Goal: Task Accomplishment & Management: Complete application form

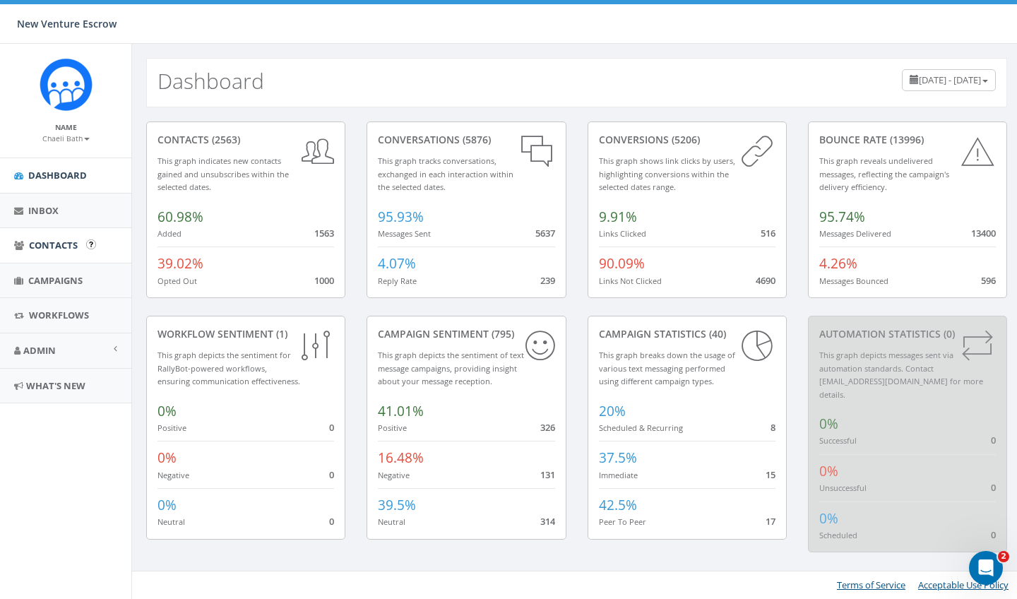
click at [64, 251] on link "Contacts" at bounding box center [65, 245] width 131 height 35
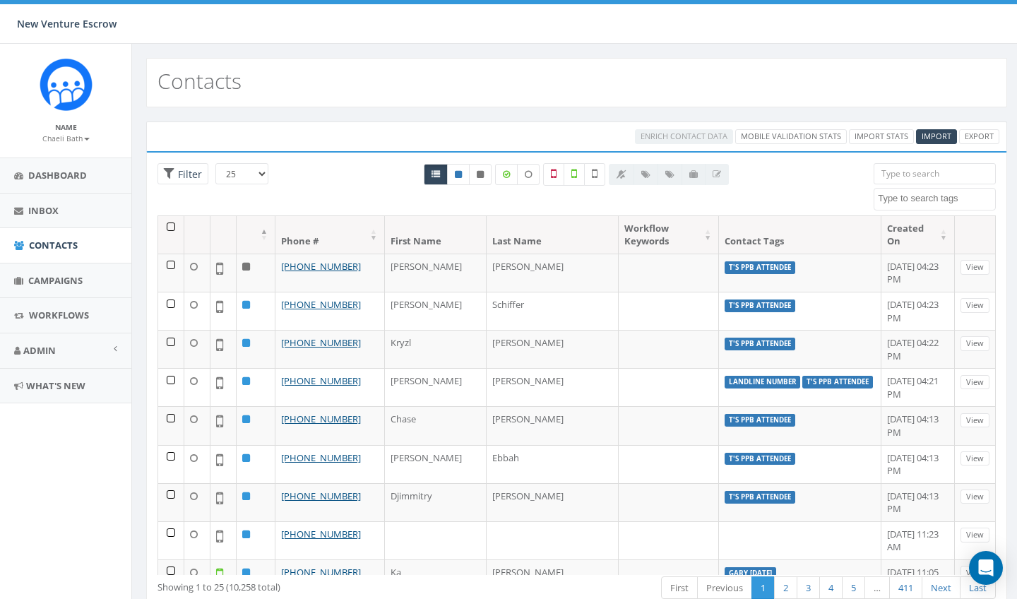
select select
click at [924, 135] on span "Import" at bounding box center [937, 136] width 30 height 11
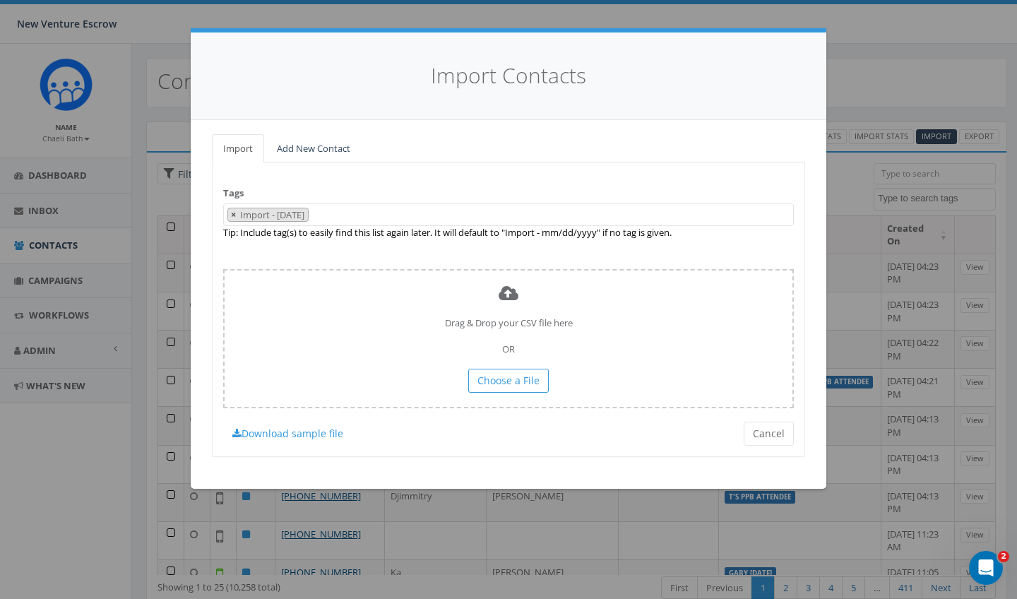
click at [235, 214] on span "×" at bounding box center [233, 214] width 5 height 13
select select
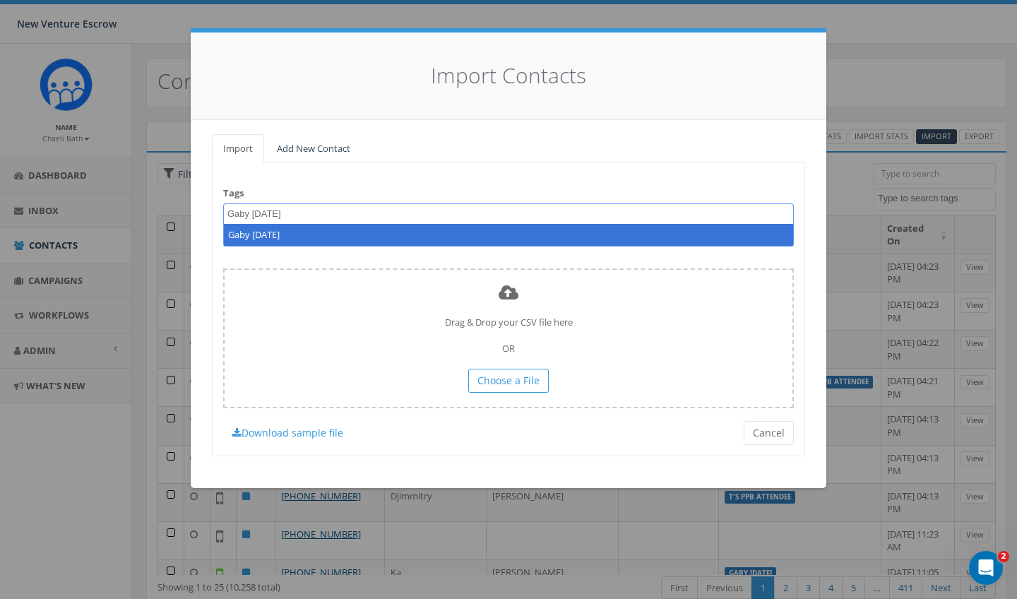
type textarea "Gaby [DATE]"
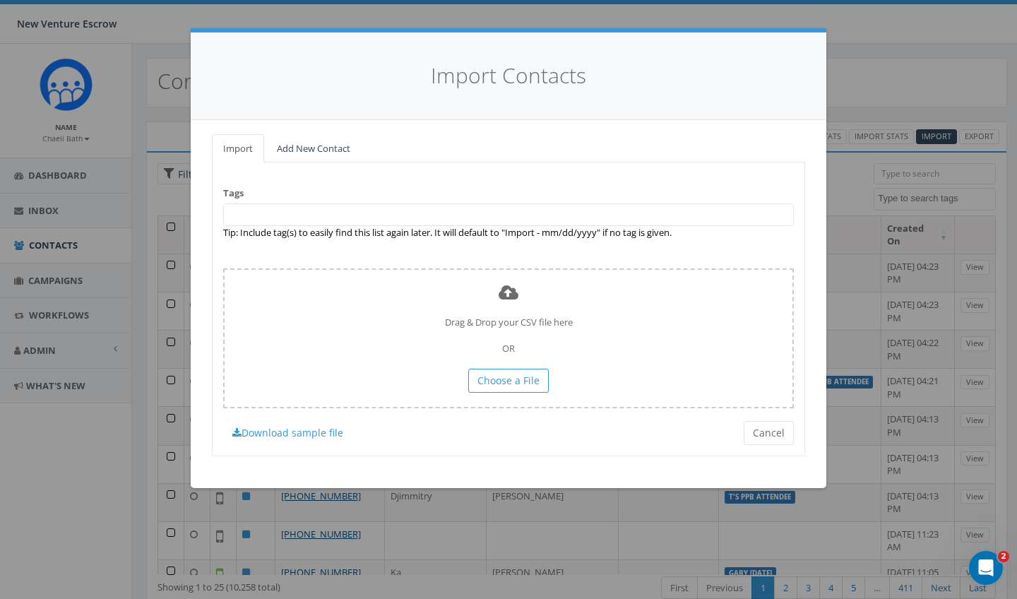
click at [417, 250] on div "Tags Import - 09/08/2025 2024/11/12 Aliso Viejo Anza Auburn August 28 Test Auto…" at bounding box center [508, 309] width 593 height 294
click at [392, 214] on span at bounding box center [508, 214] width 571 height 23
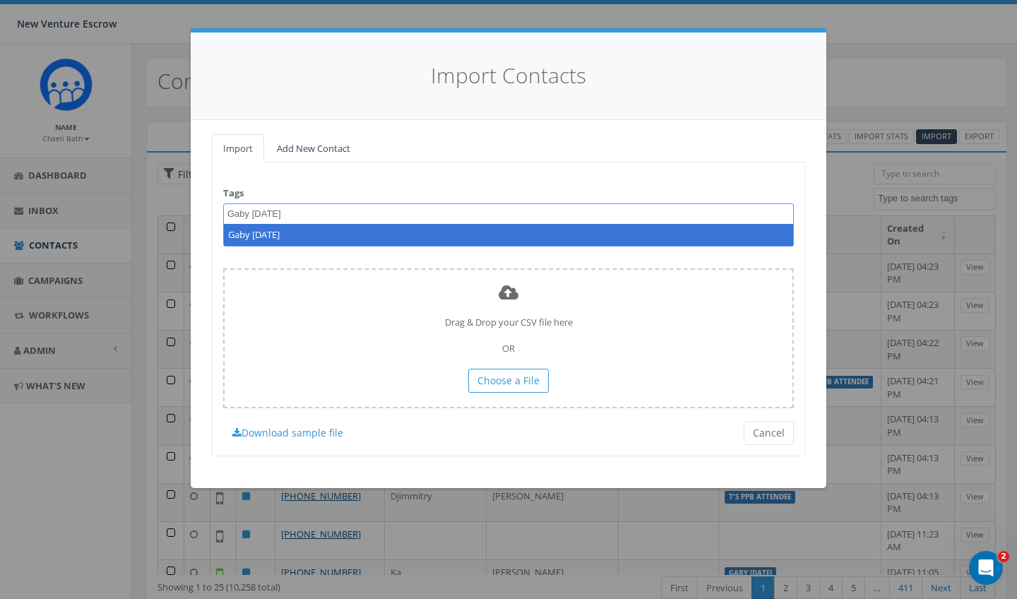
type textarea "Gaby [DATE]"
select select "Gaby [DATE]"
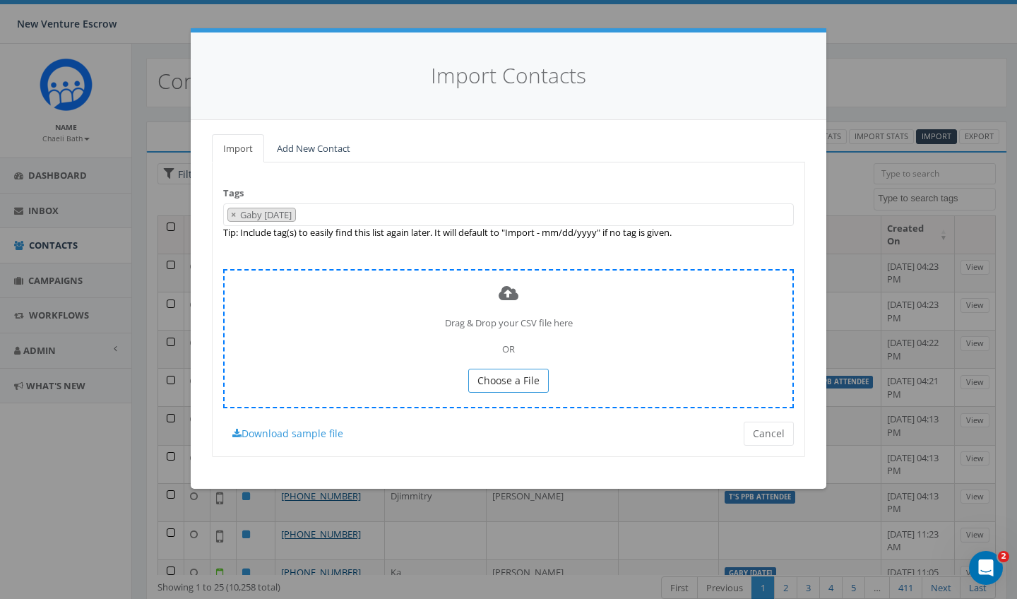
click at [489, 381] on span "Choose a File" at bounding box center [508, 380] width 62 height 13
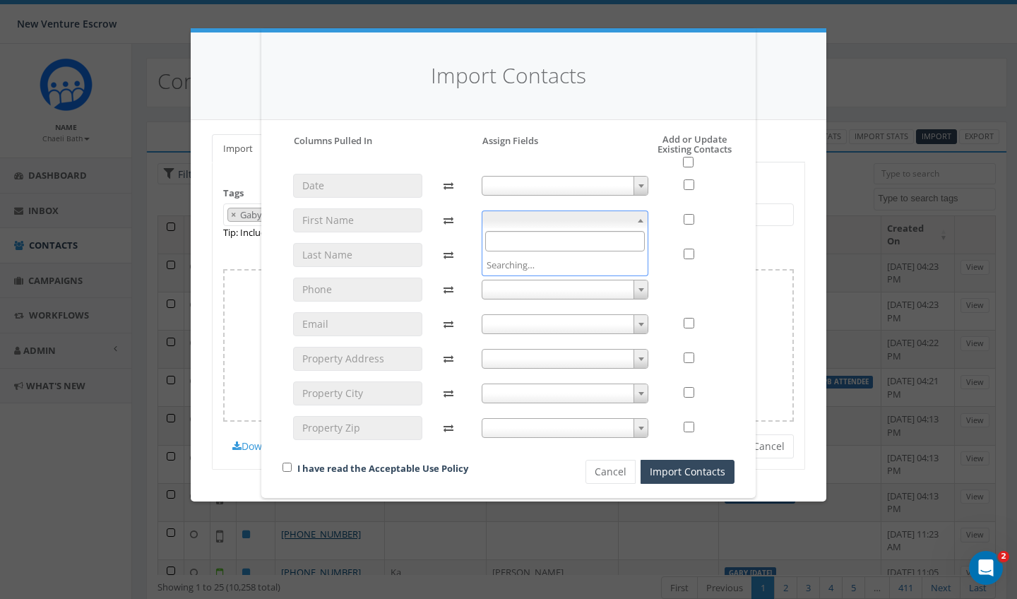
click at [530, 213] on span at bounding box center [565, 220] width 167 height 20
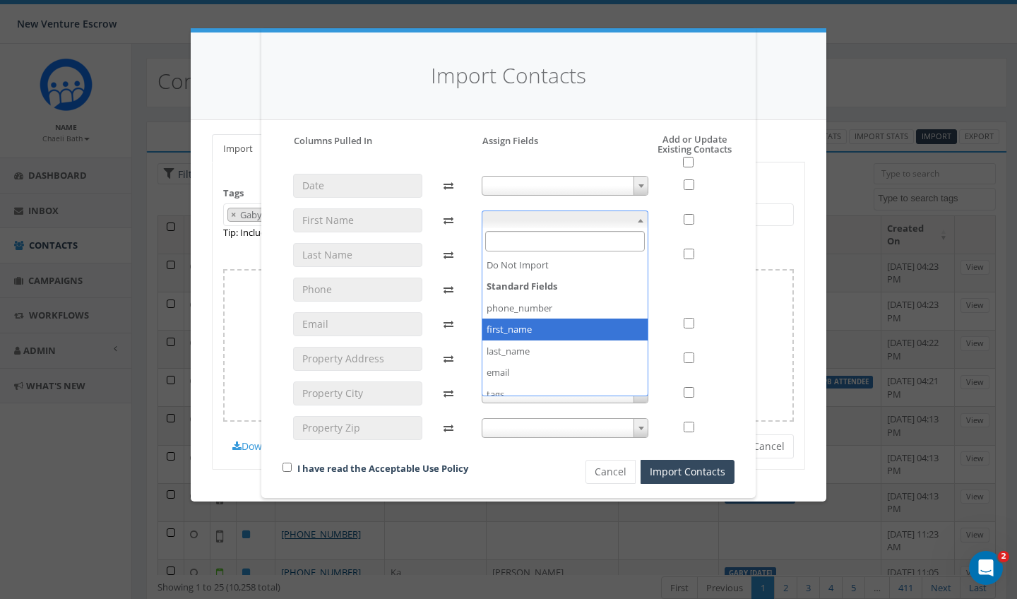
select select "first_name"
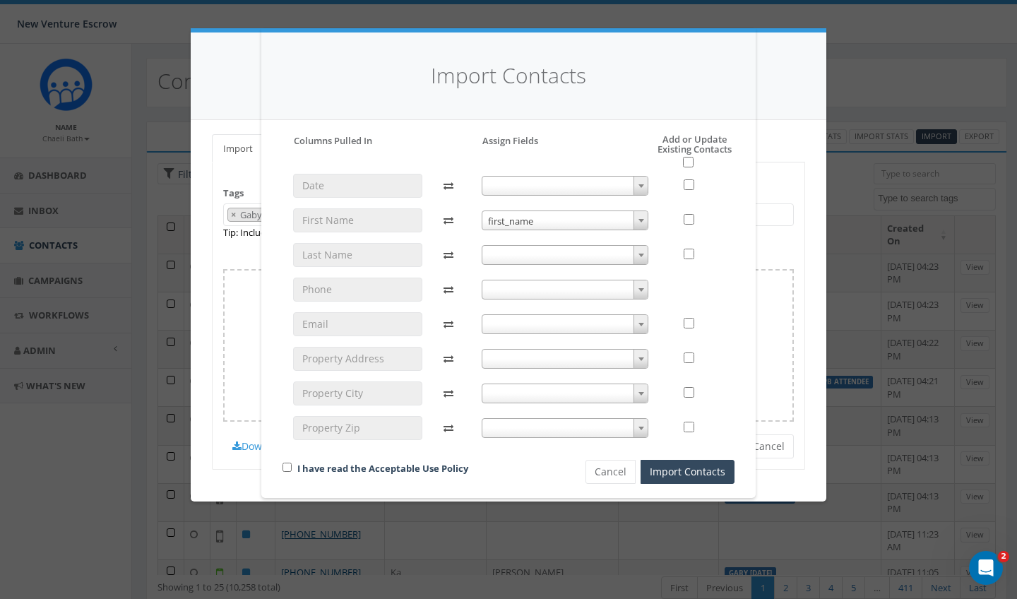
click at [514, 256] on span at bounding box center [565, 255] width 167 height 20
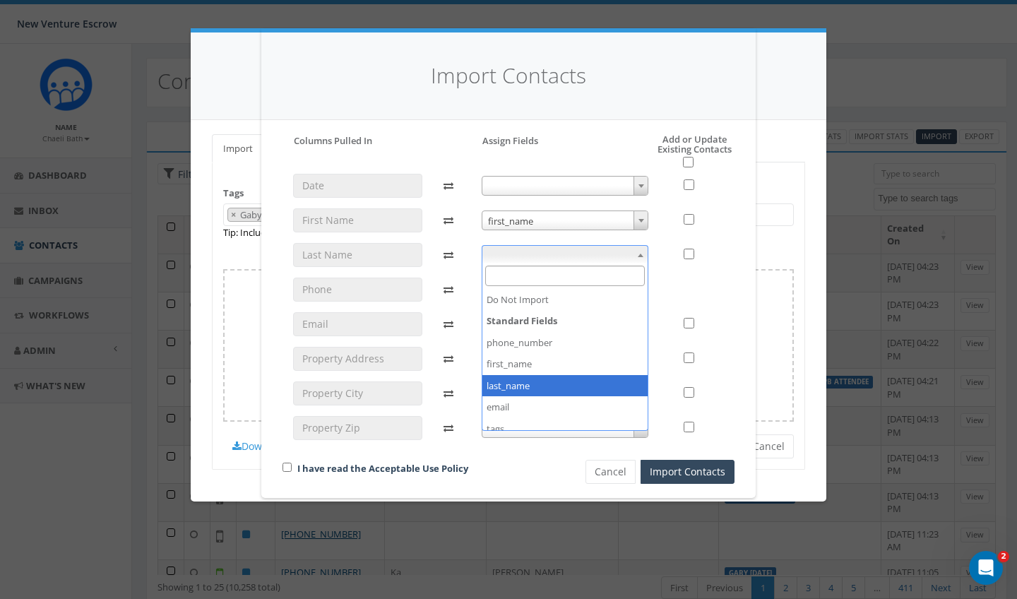
select select "last_name"
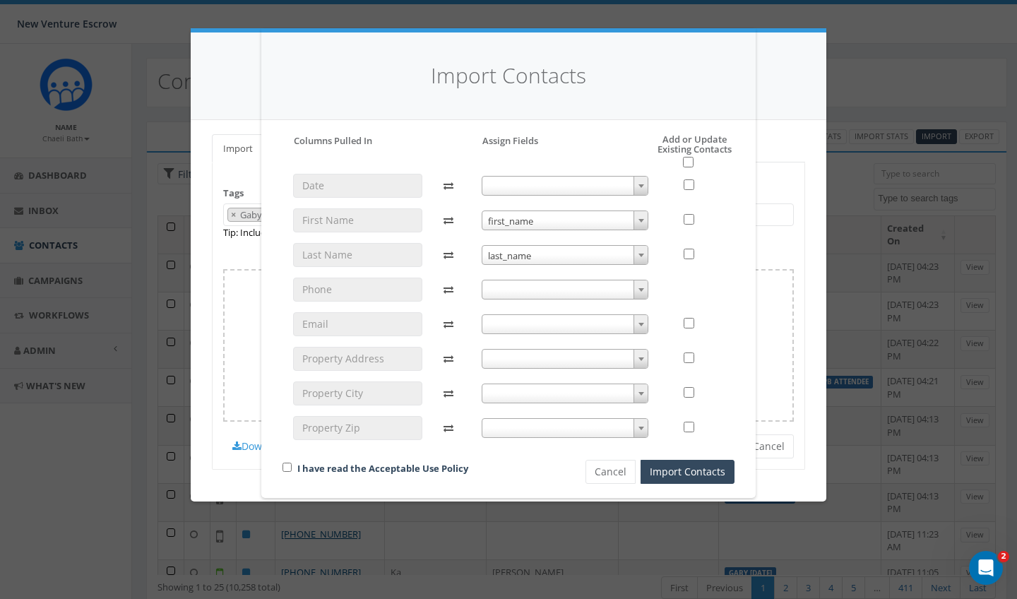
click at [506, 291] on span at bounding box center [565, 290] width 167 height 20
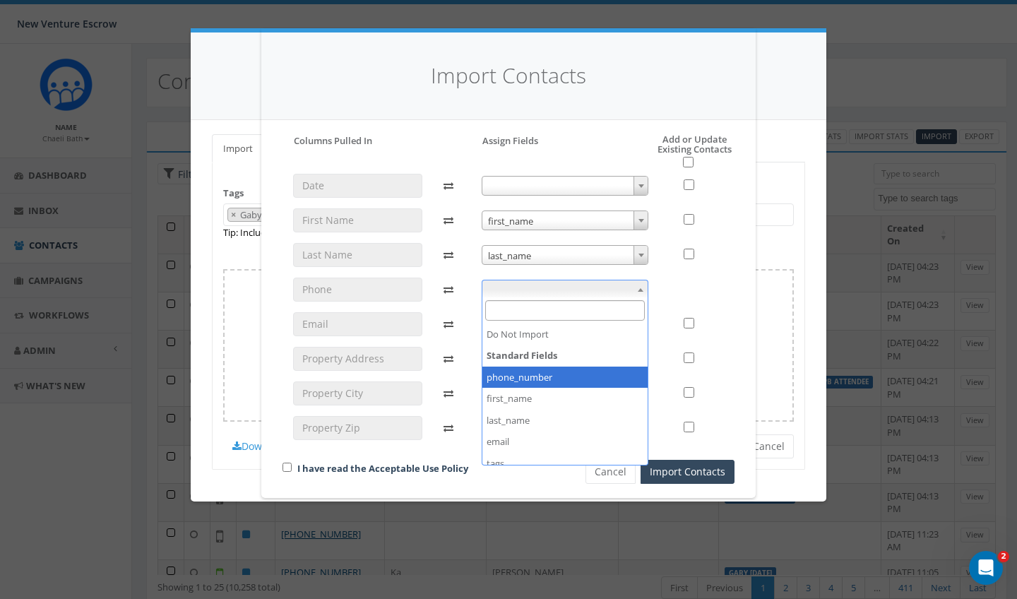
select select "phone_number"
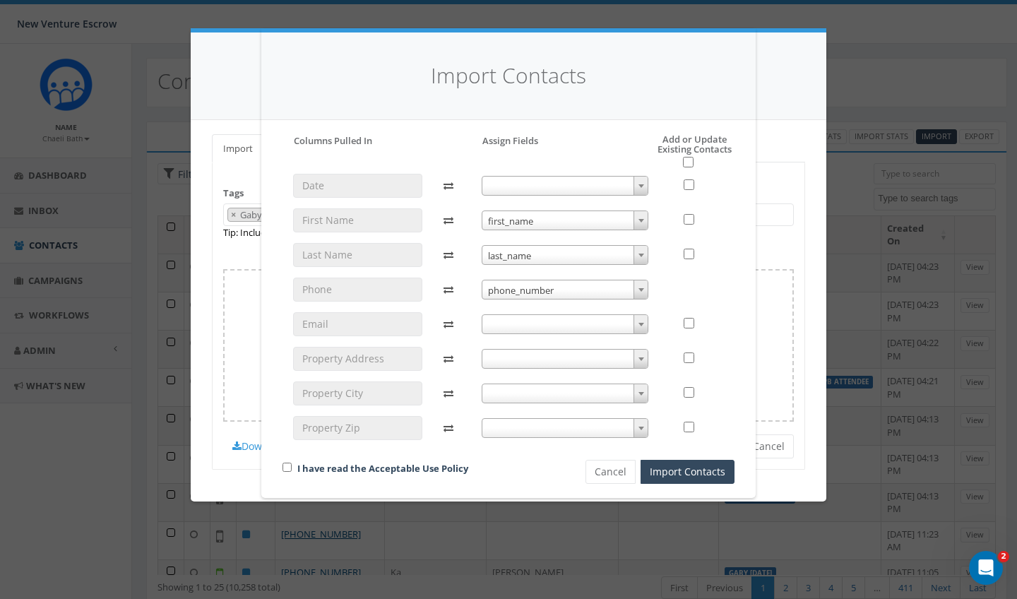
click at [504, 326] on span at bounding box center [565, 324] width 167 height 20
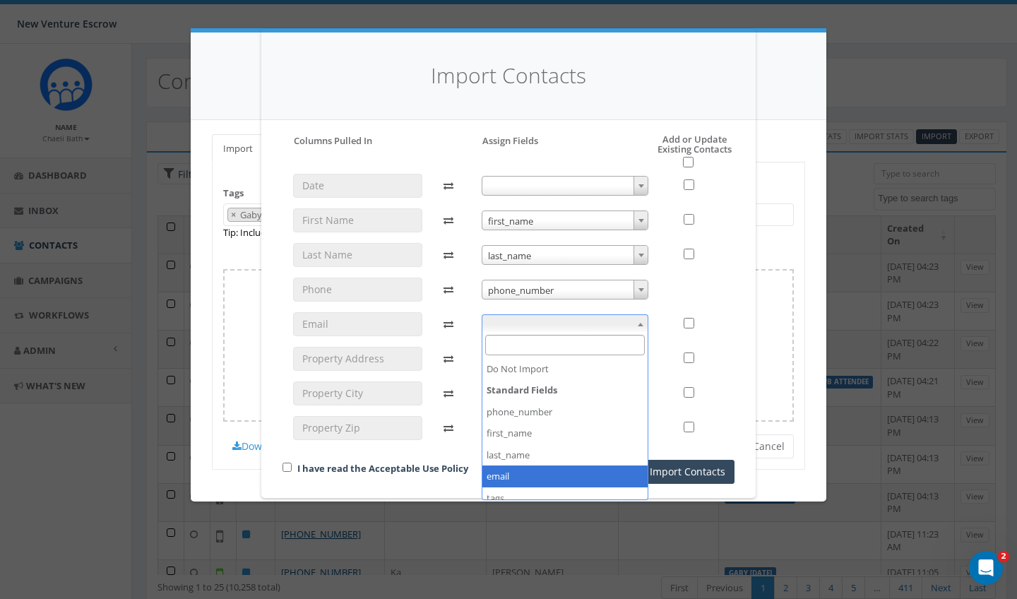
select select "email"
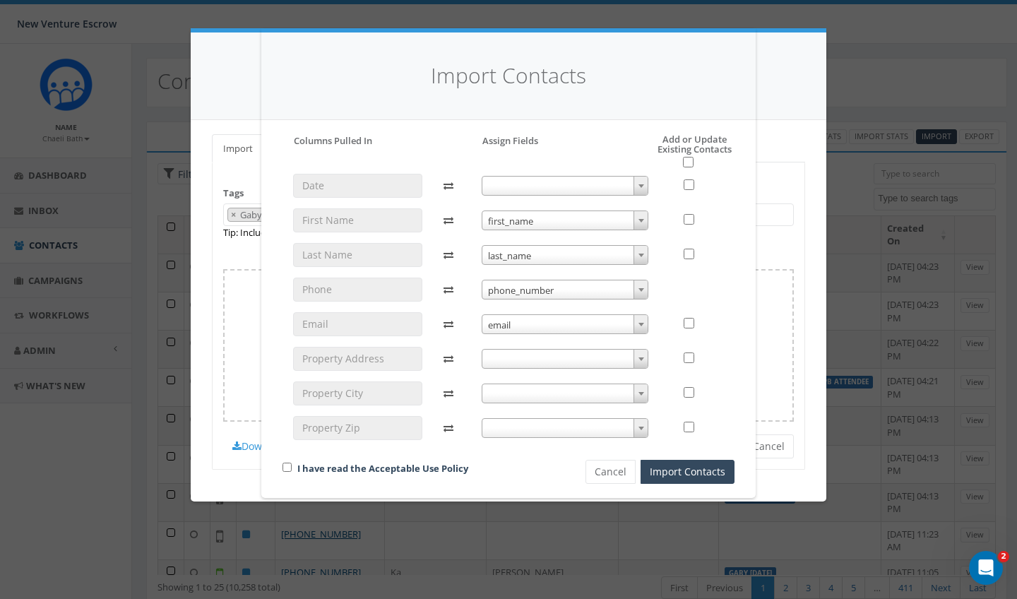
click at [510, 355] on span at bounding box center [565, 359] width 167 height 20
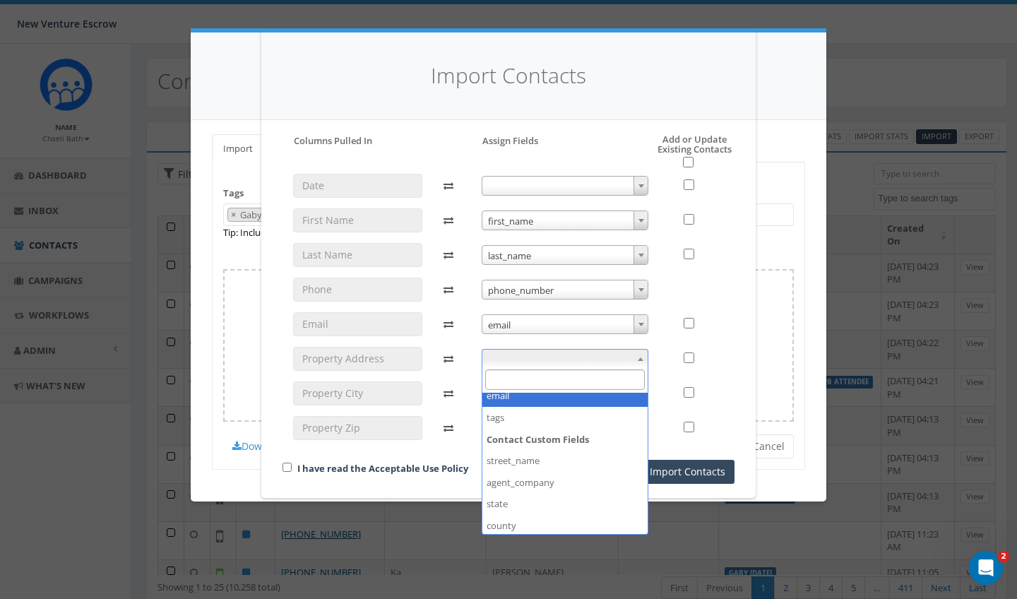
scroll to position [141, 0]
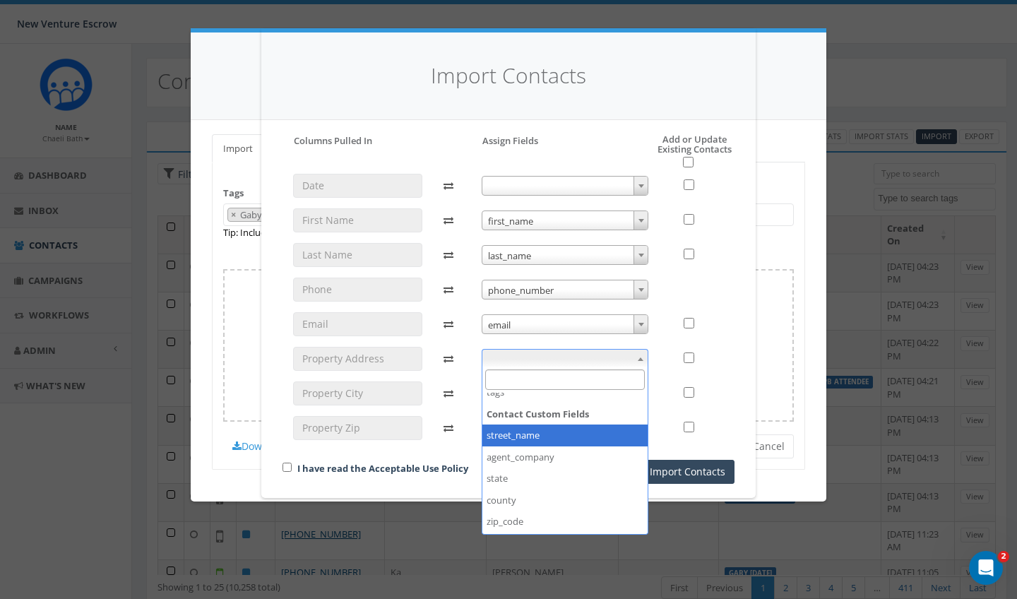
select select "street_name"
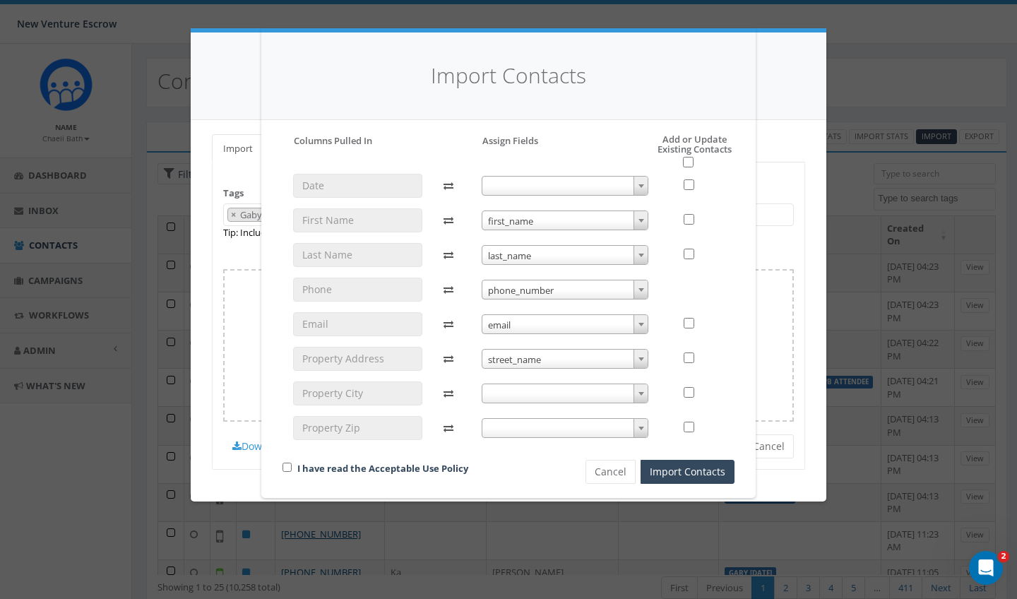
click at [530, 393] on span at bounding box center [565, 394] width 167 height 20
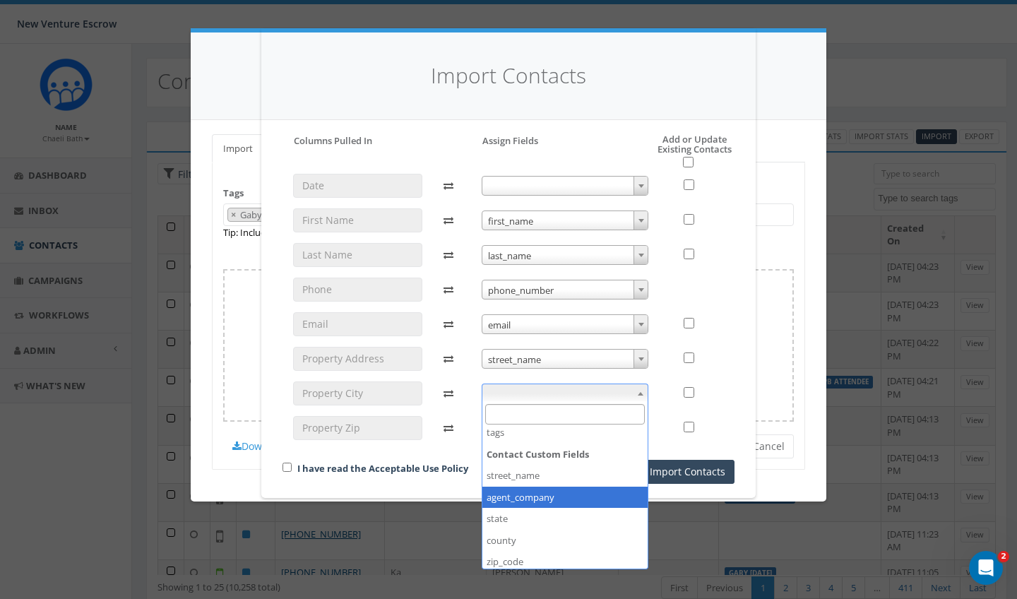
scroll to position [163, 0]
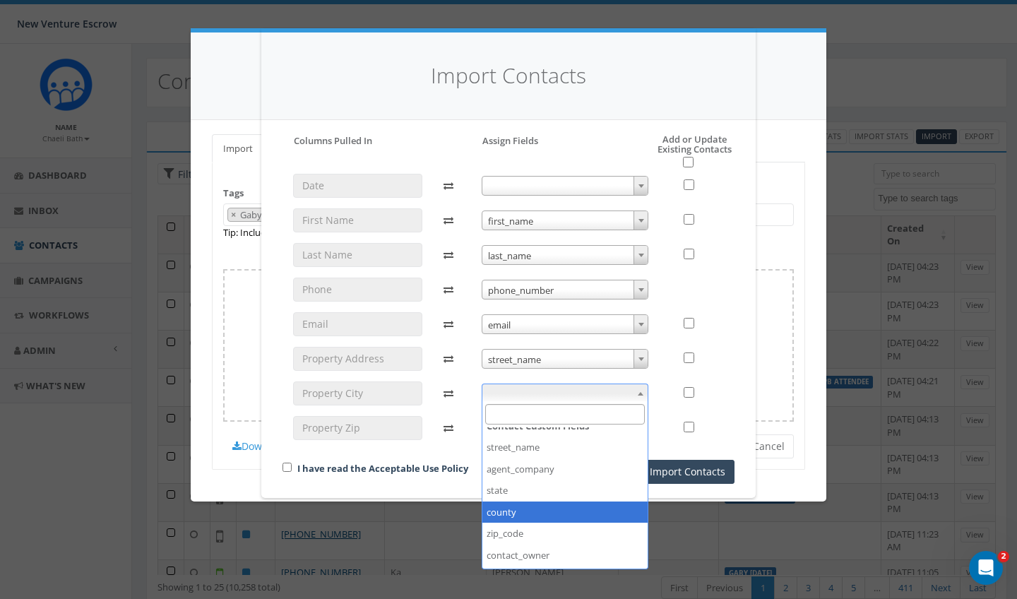
select select "county"
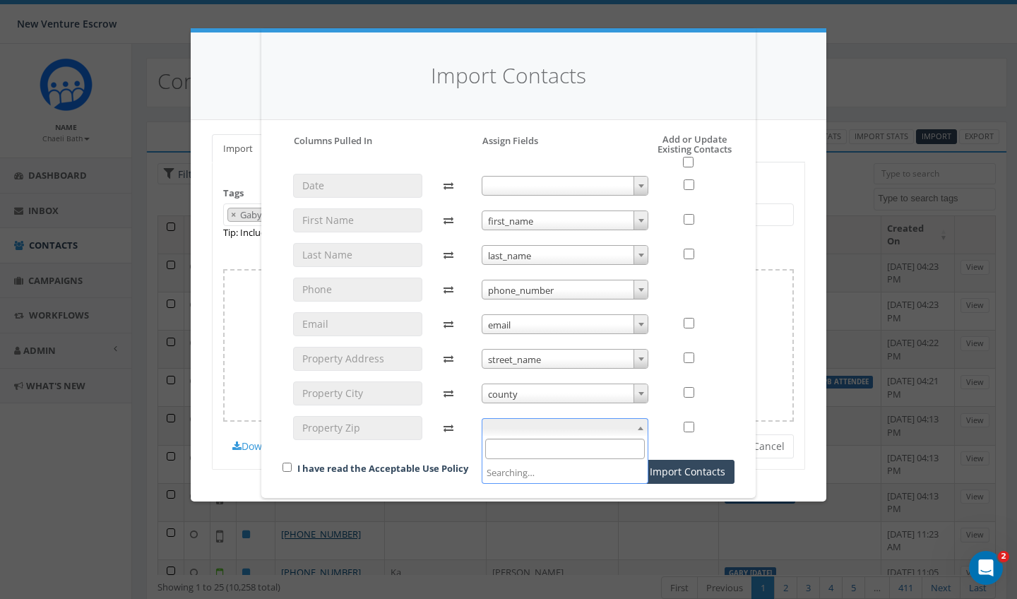
click at [521, 422] on span at bounding box center [565, 428] width 167 height 20
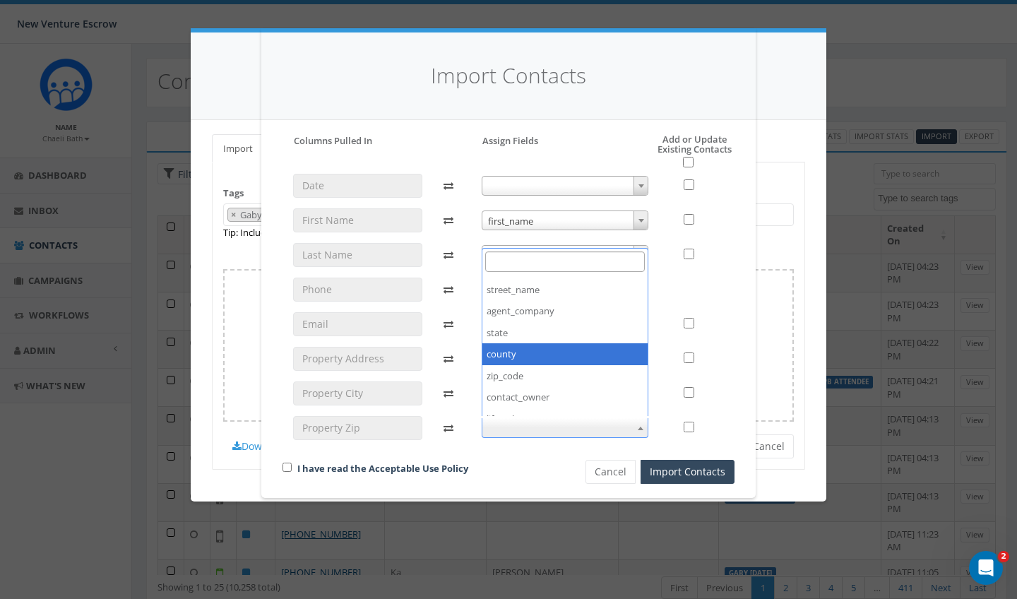
scroll to position [184, 0]
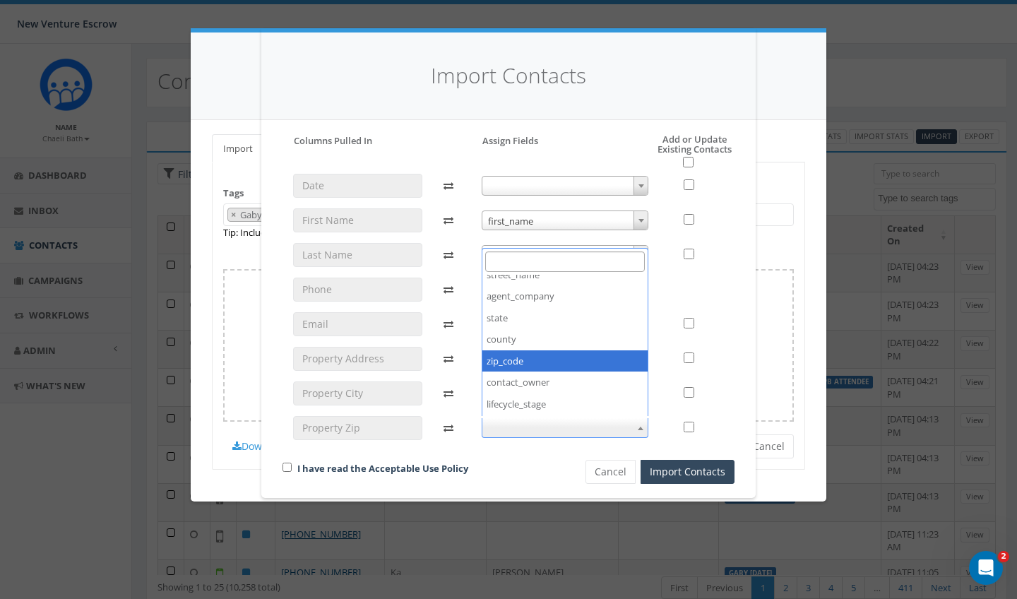
select select "zip_code"
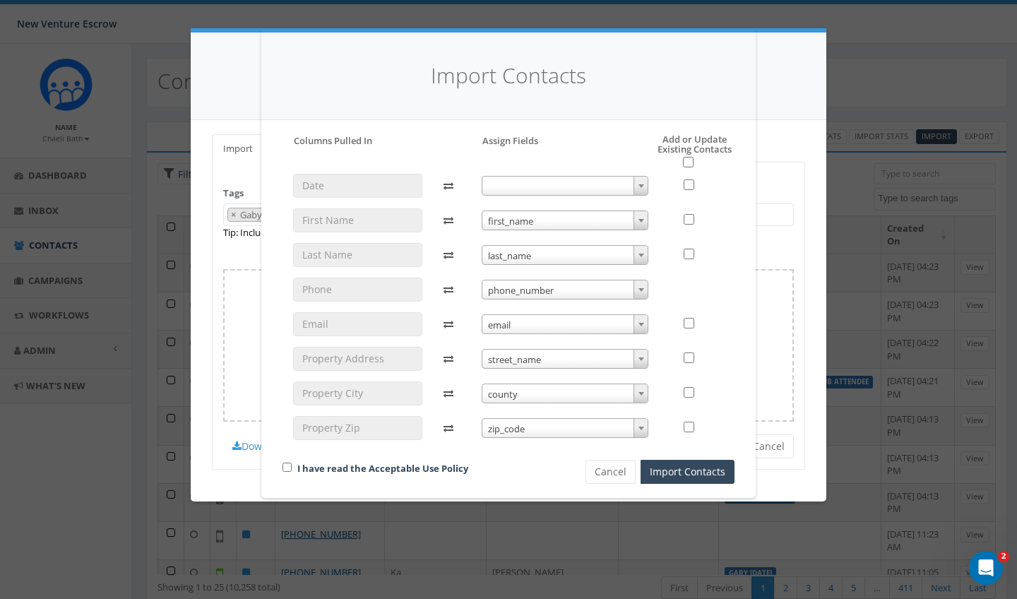
click at [691, 165] on input "checkbox" at bounding box center [688, 162] width 11 height 11
checkbox input "true"
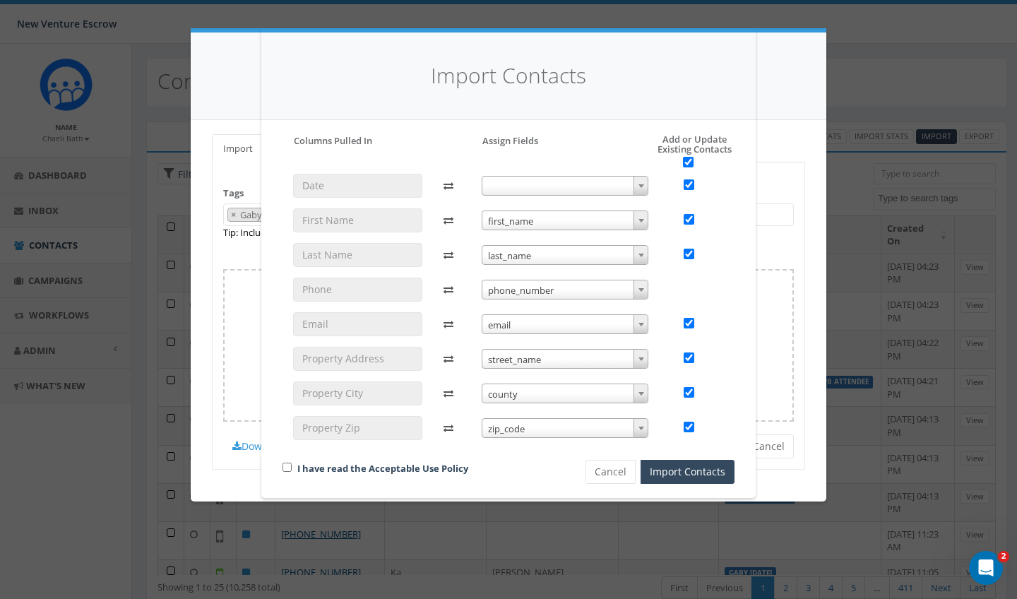
checkbox input "true"
click at [292, 466] on div "I have read the Acceptable Use Policy" at bounding box center [410, 469] width 276 height 19
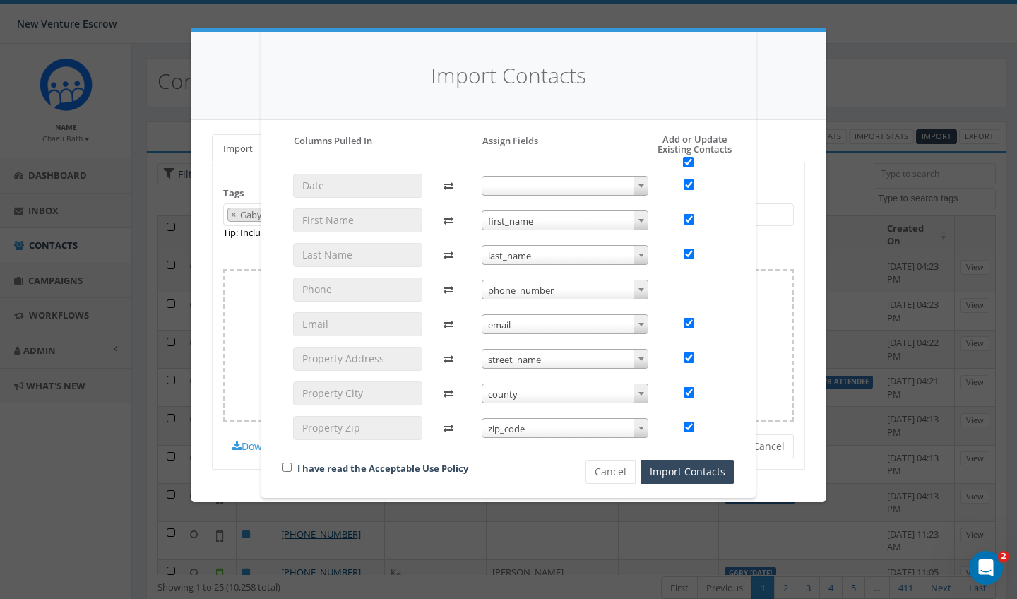
click at [289, 465] on input "checkbox" at bounding box center [287, 467] width 9 height 9
checkbox input "true"
click at [692, 468] on button "Import Contacts" at bounding box center [688, 472] width 94 height 24
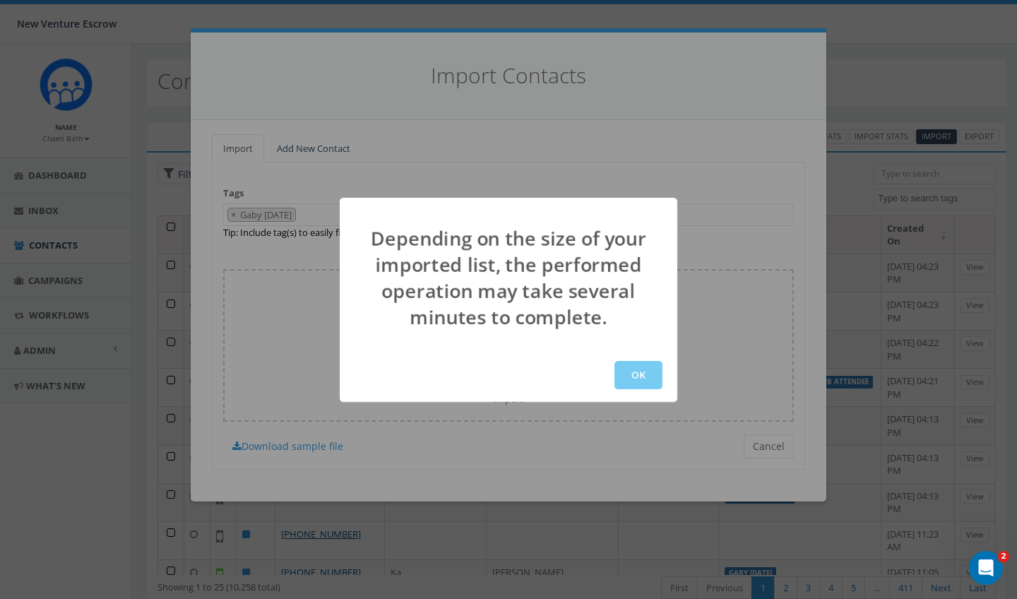
click at [650, 381] on button "OK" at bounding box center [639, 375] width 48 height 28
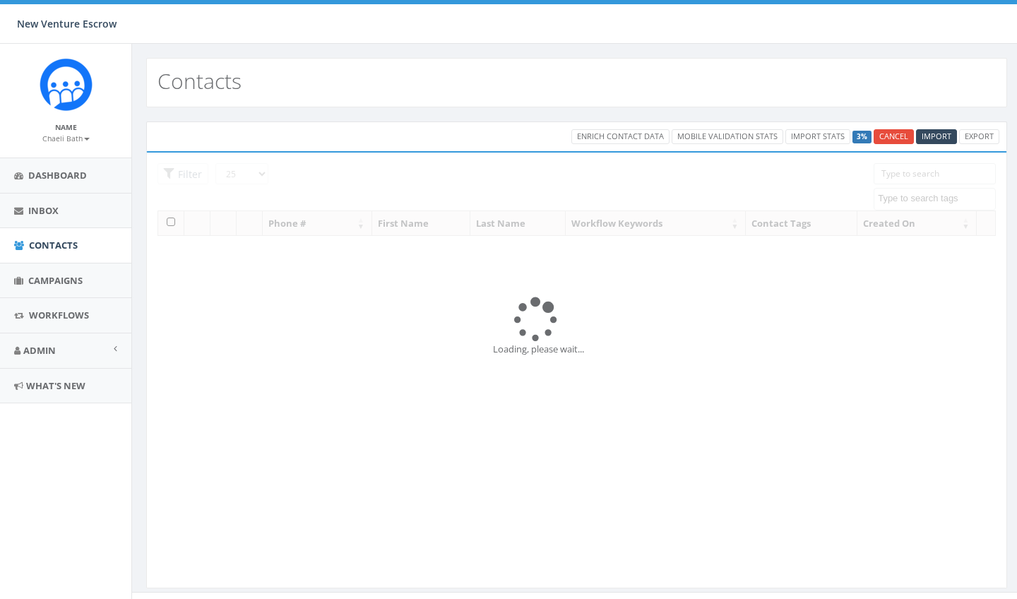
select select
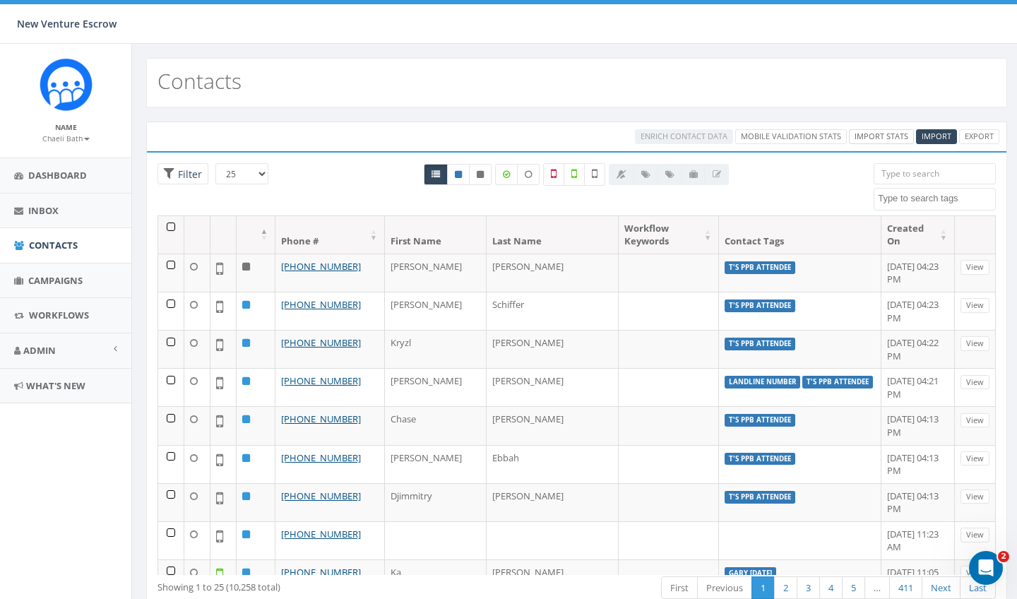
click at [873, 136] on link "Import Stats" at bounding box center [881, 136] width 65 height 15
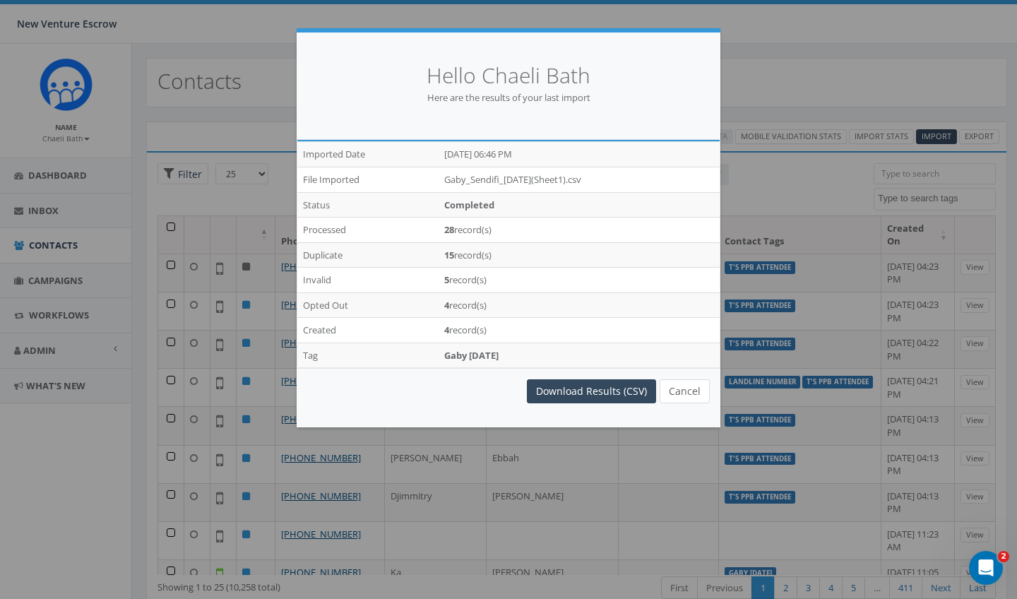
click at [672, 383] on button "Cancel" at bounding box center [685, 391] width 50 height 24
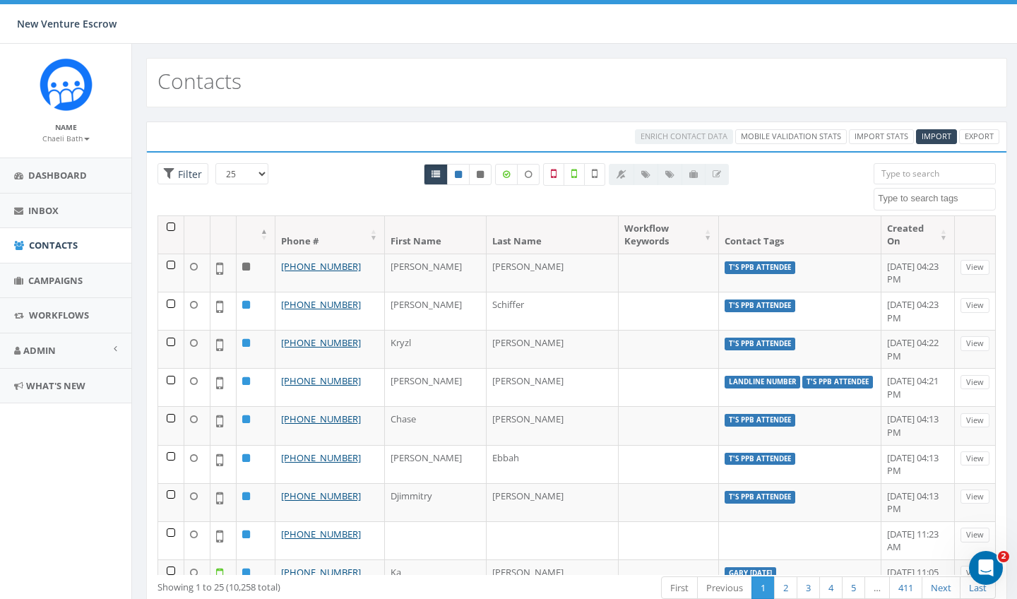
click at [828, 164] on div at bounding box center [576, 189] width 573 height 52
click at [933, 134] on span "Import" at bounding box center [937, 136] width 30 height 11
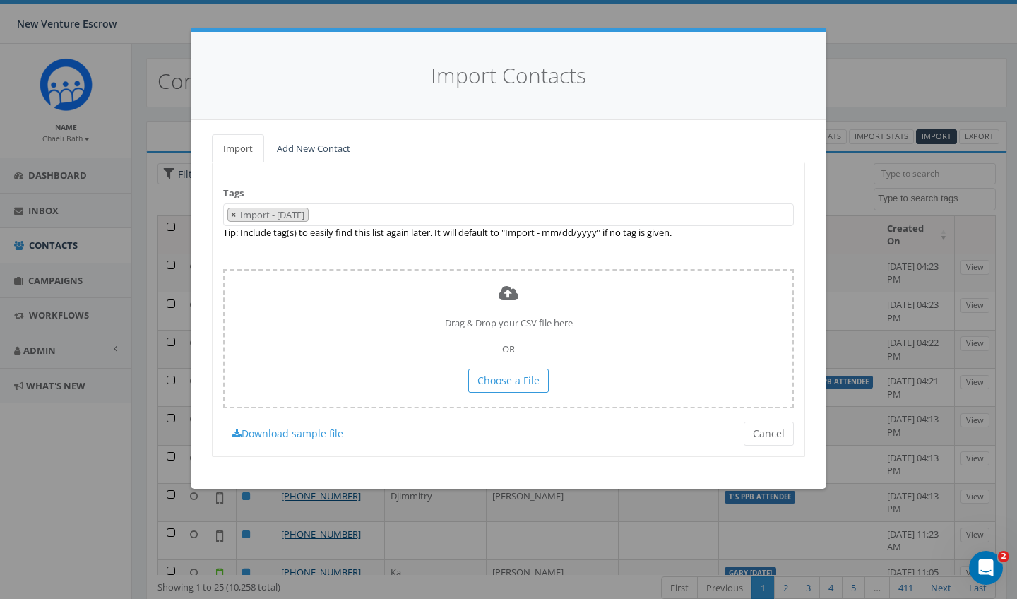
click at [233, 217] on span "×" at bounding box center [233, 214] width 5 height 13
select select
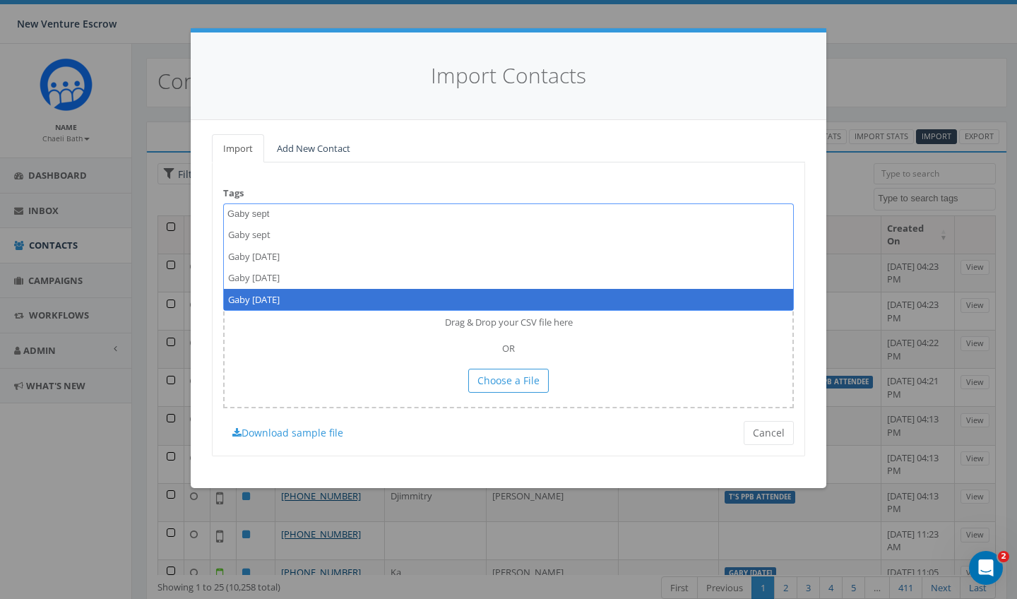
type textarea "Gaby sept"
select select "Gaby [DATE]"
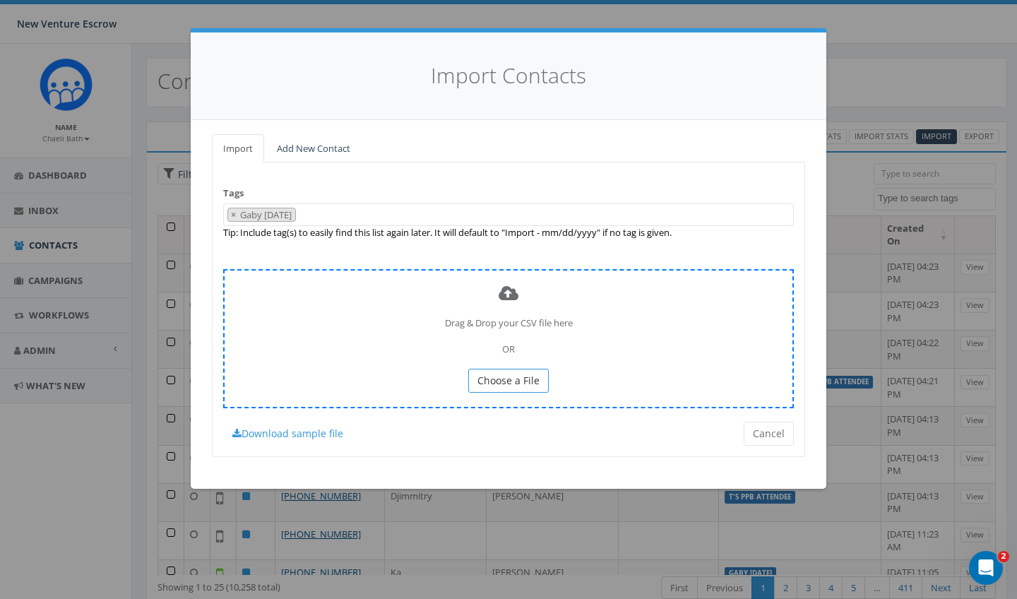
click at [479, 380] on span "Choose a File" at bounding box center [508, 380] width 62 height 13
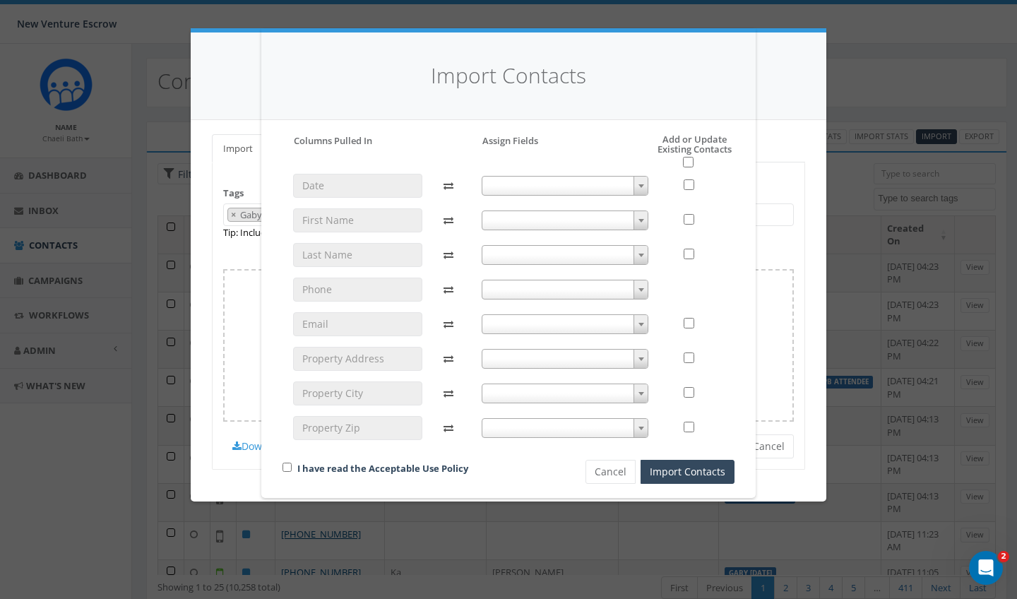
click at [532, 219] on span at bounding box center [565, 220] width 167 height 20
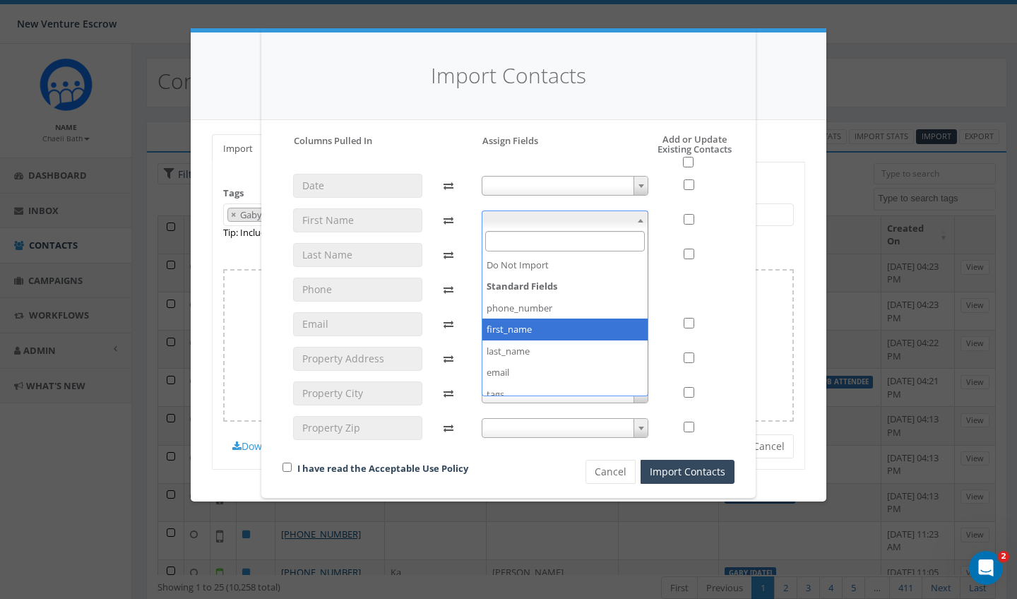
select select "first_name"
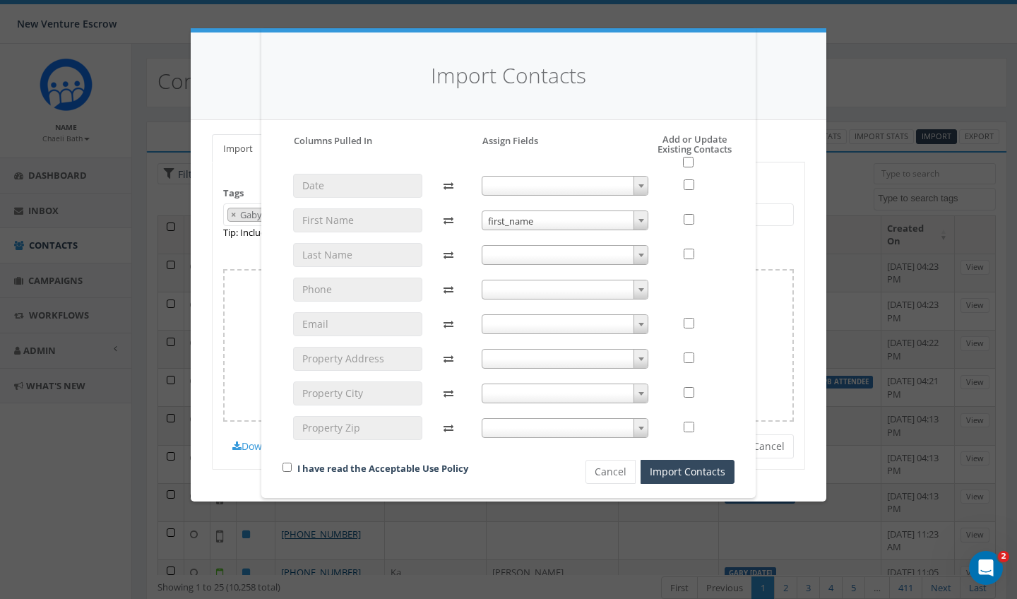
click at [512, 255] on span at bounding box center [565, 255] width 167 height 20
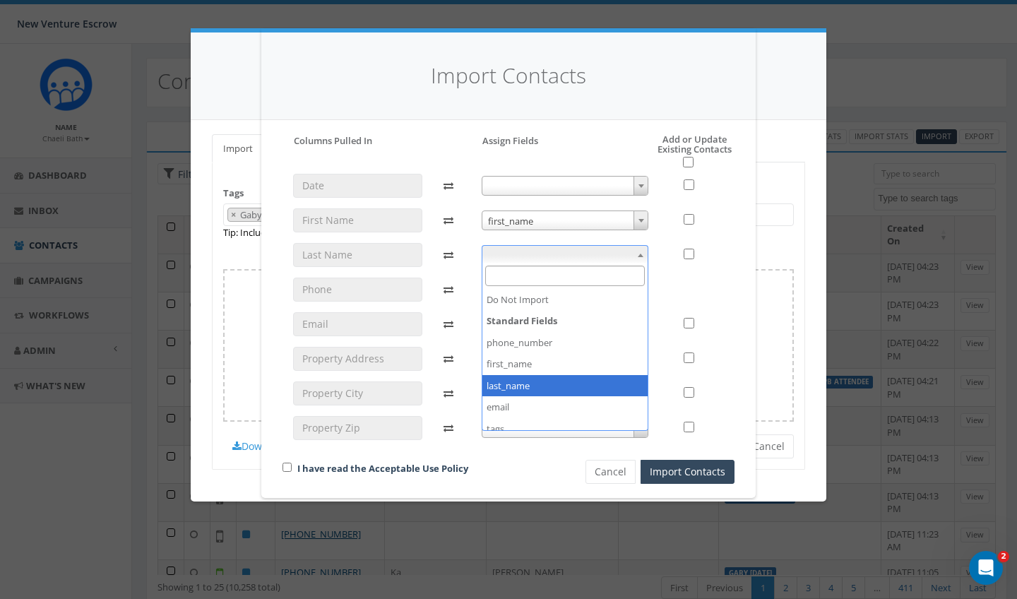
select select "last_name"
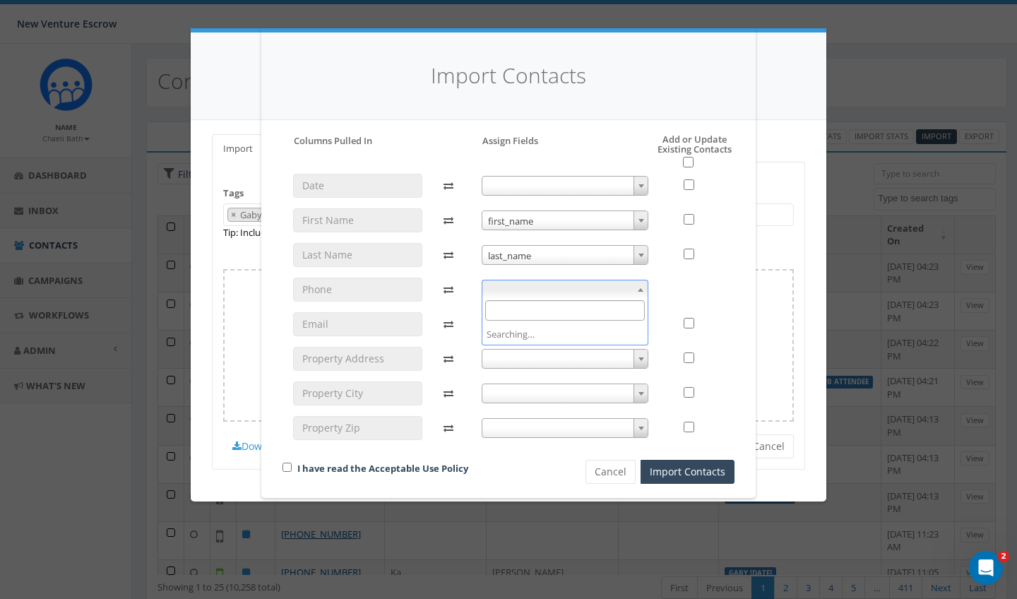
click at [501, 293] on span at bounding box center [565, 290] width 167 height 20
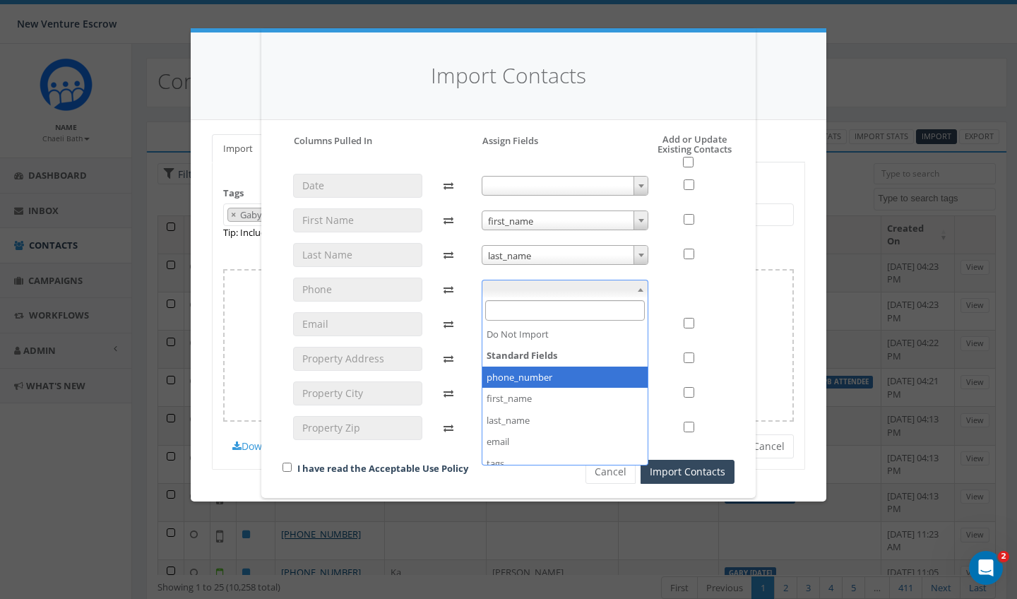
select select "phone_number"
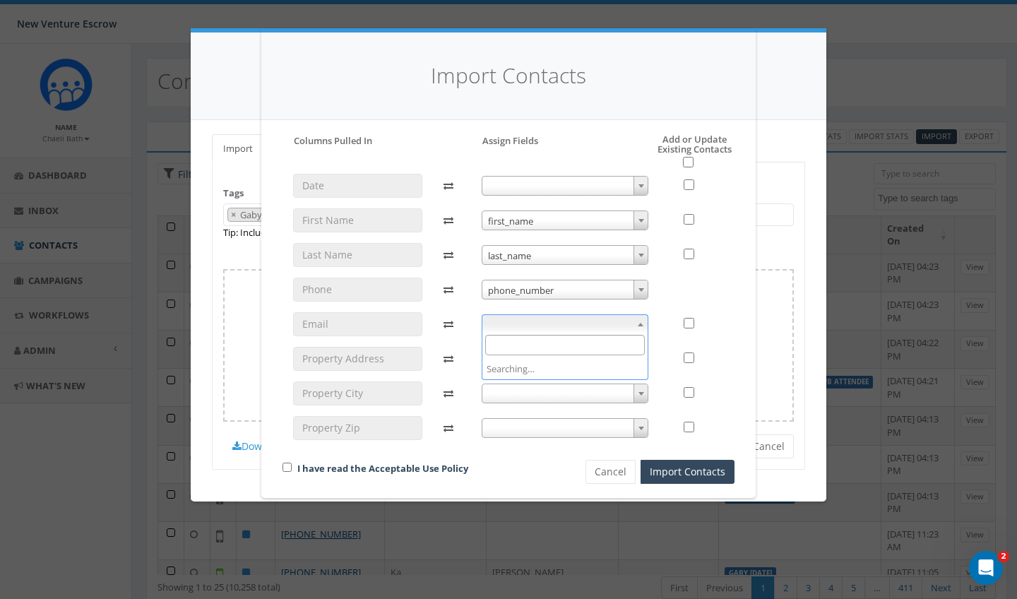
click at [500, 326] on span at bounding box center [565, 324] width 167 height 20
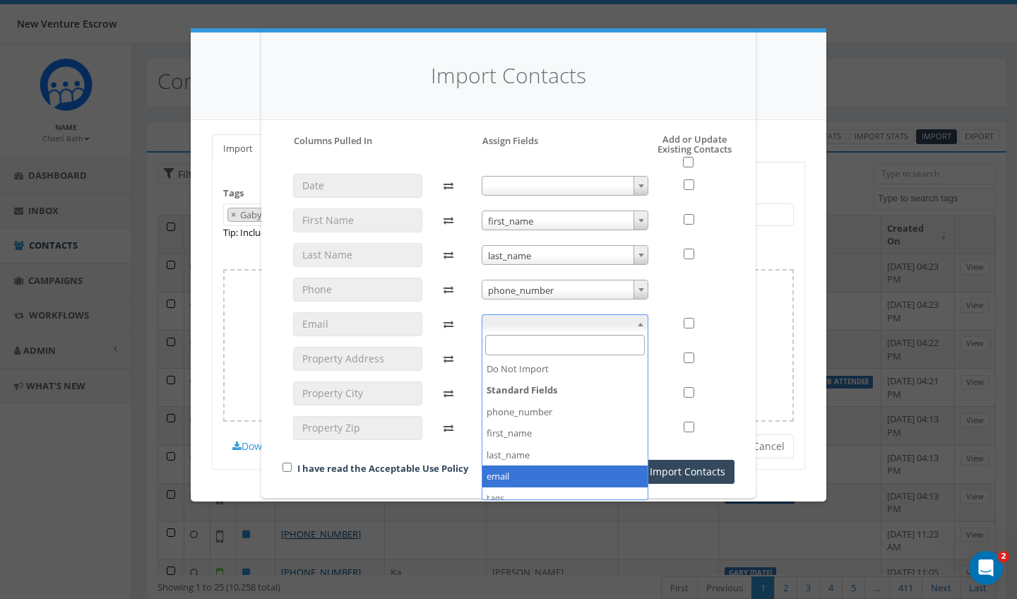
select select "email"
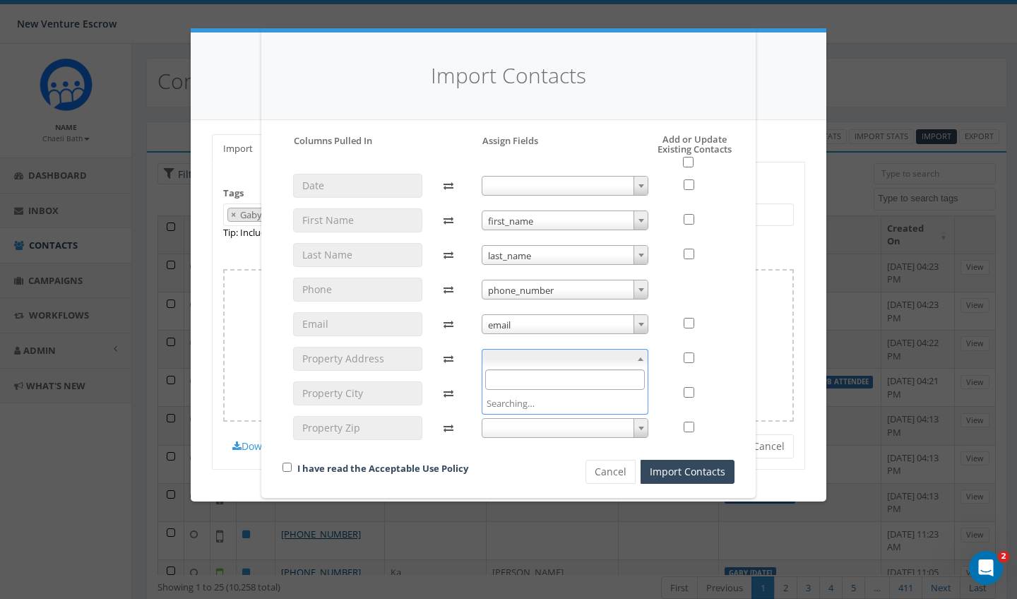
click at [498, 357] on span at bounding box center [565, 359] width 167 height 20
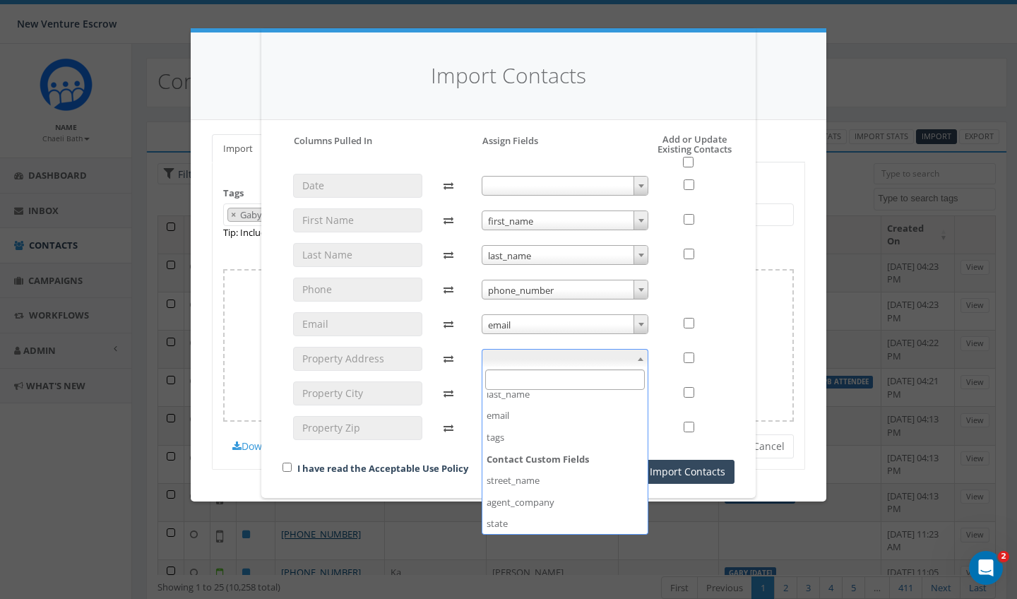
scroll to position [110, 0]
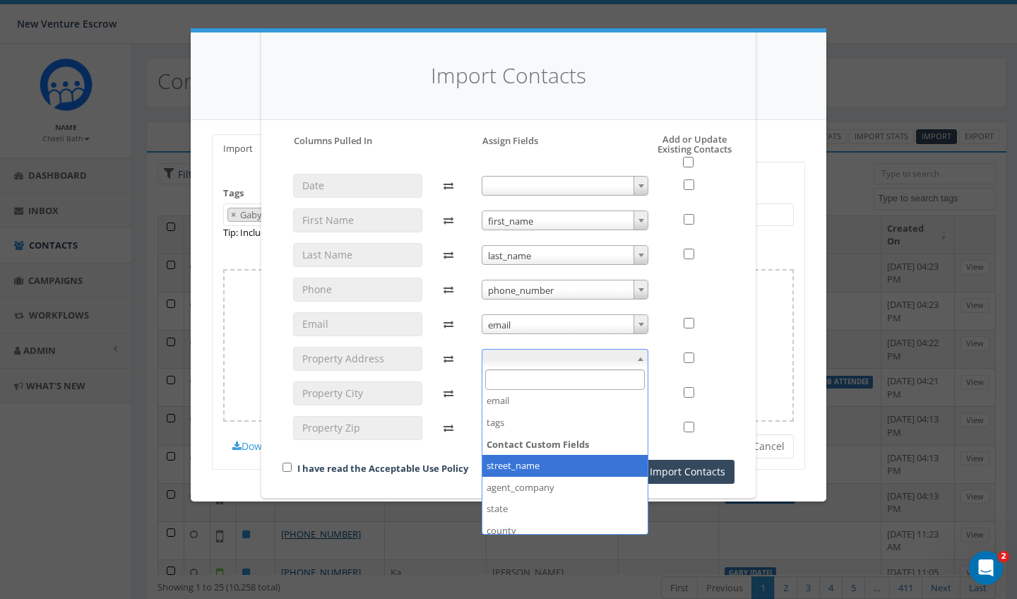
select select "street_name"
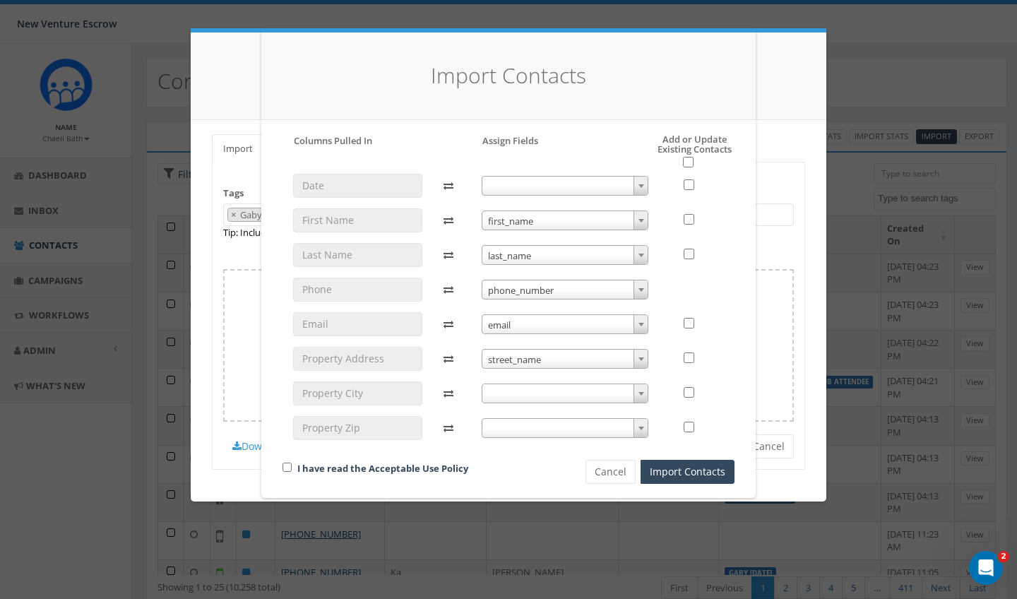
click at [504, 398] on span at bounding box center [565, 394] width 167 height 20
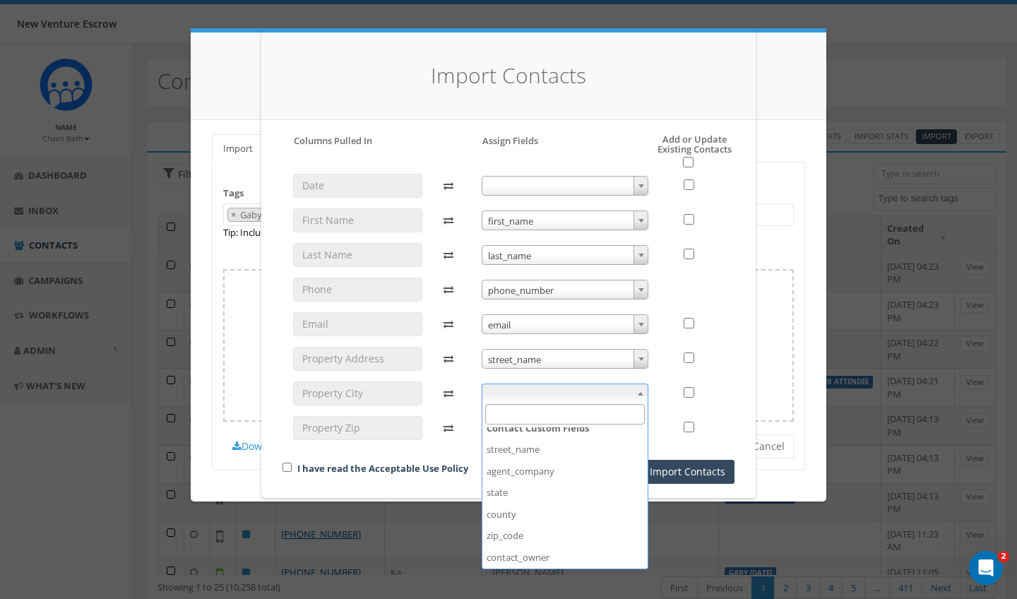
scroll to position [168, 0]
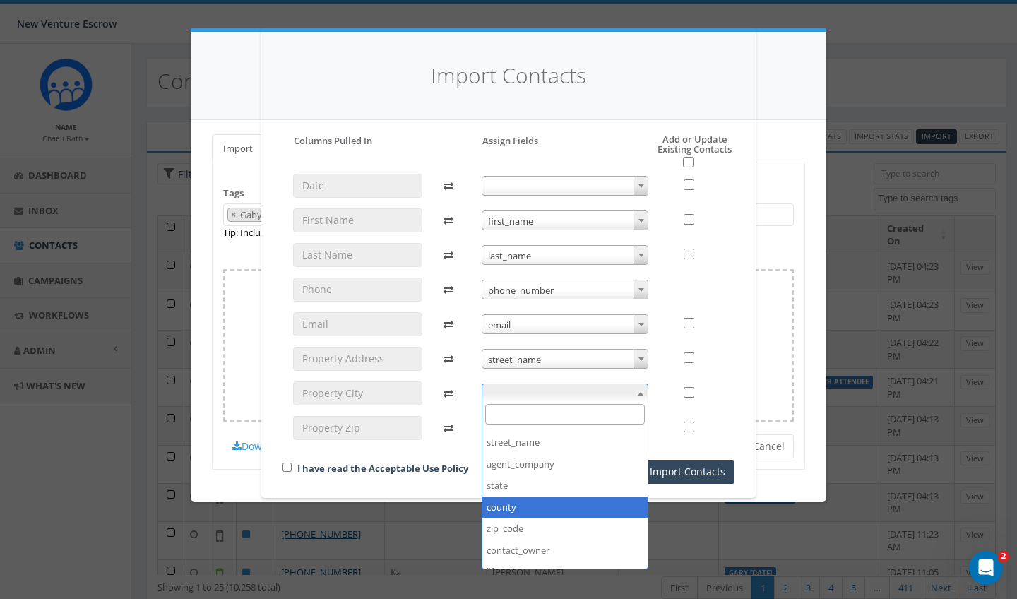
select select "county"
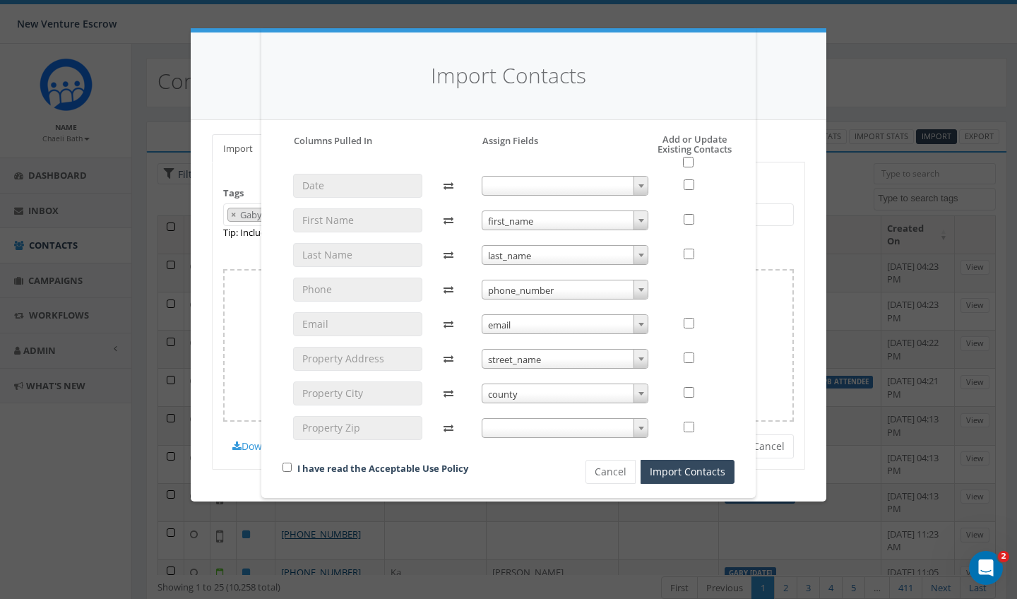
click at [519, 441] on div "first_name first_name last_name last_name phone_number phone_number email email…" at bounding box center [565, 313] width 189 height 279
click at [519, 430] on span at bounding box center [565, 428] width 167 height 20
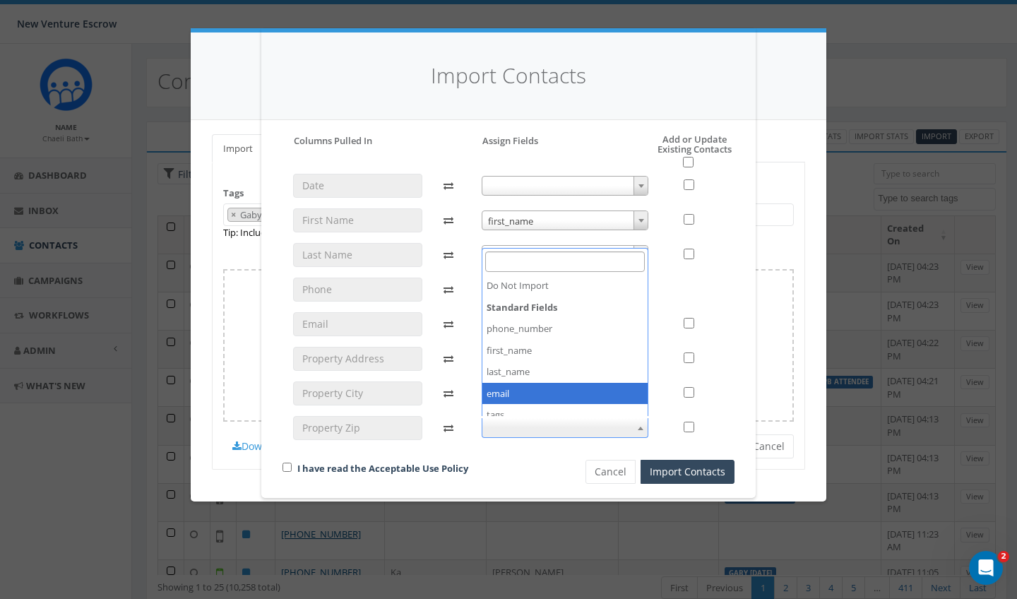
scroll to position [198, 0]
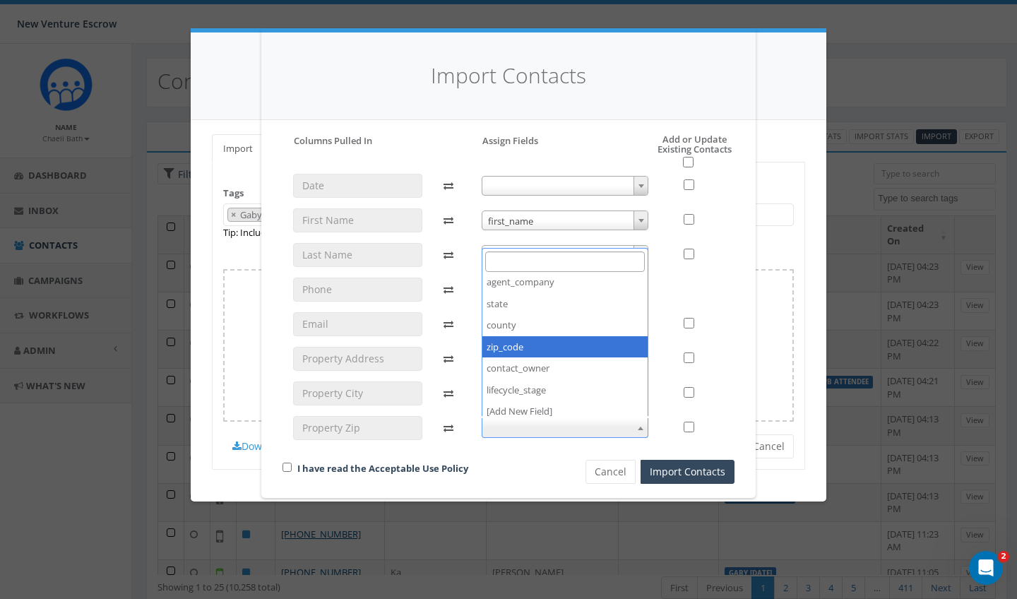
select select "zip_code"
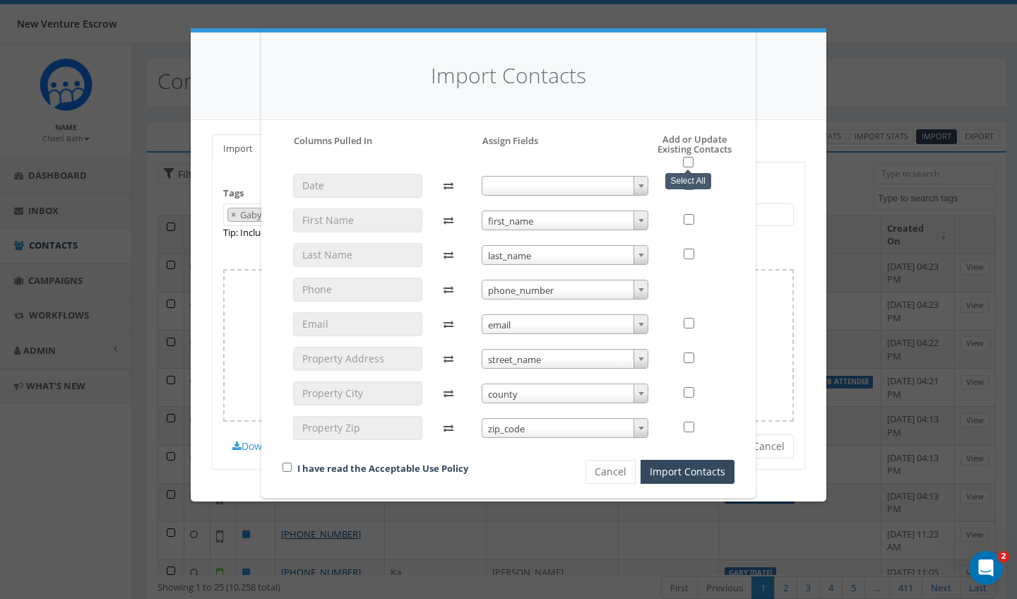
click at [692, 162] on input "checkbox" at bounding box center [688, 162] width 11 height 11
checkbox input "true"
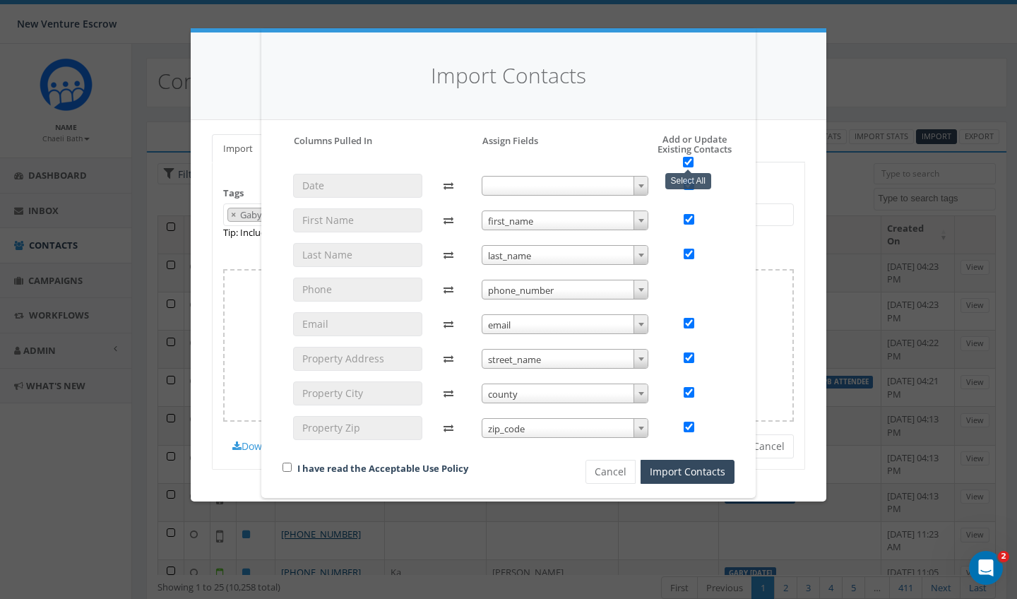
checkbox input "true"
click at [287, 465] on input "checkbox" at bounding box center [287, 467] width 9 height 9
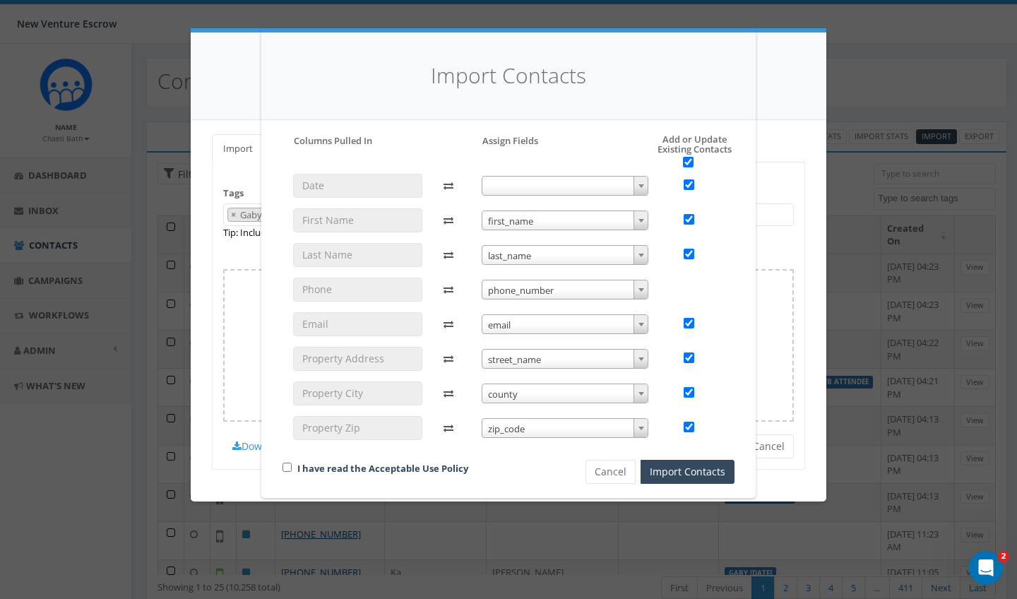
checkbox input "true"
click at [662, 470] on button "Import Contacts" at bounding box center [688, 472] width 94 height 24
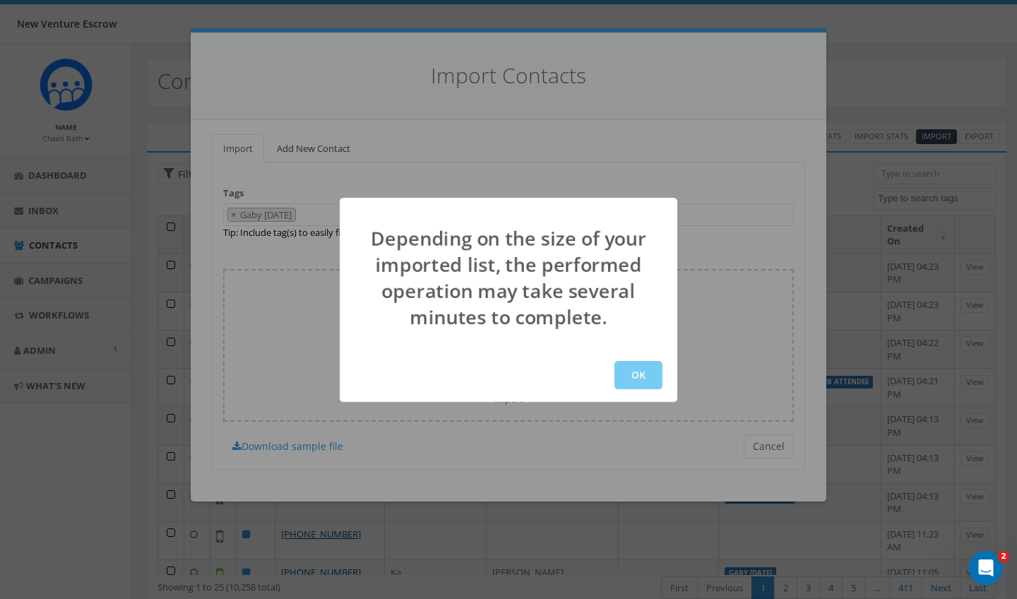
click at [647, 379] on button "OK" at bounding box center [639, 375] width 48 height 28
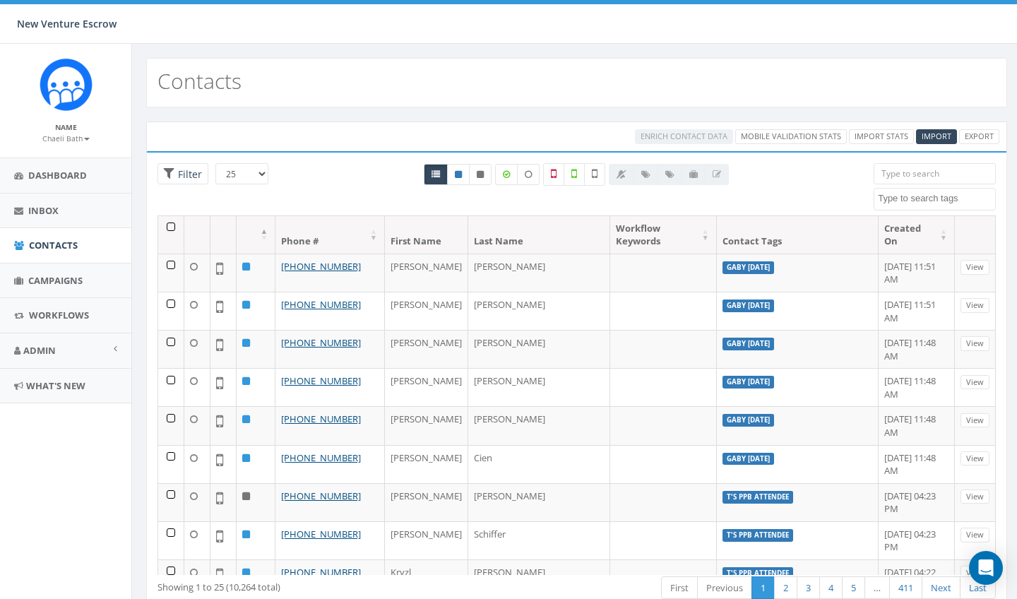
select select
click at [866, 139] on link "Import Stats" at bounding box center [881, 136] width 65 height 15
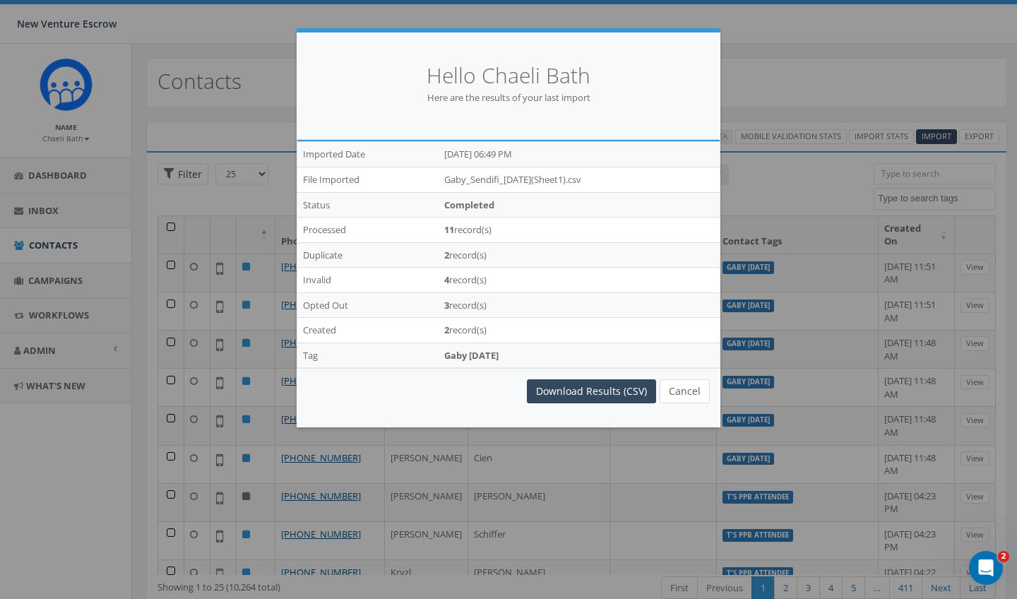
click at [690, 391] on button "Cancel" at bounding box center [685, 391] width 50 height 24
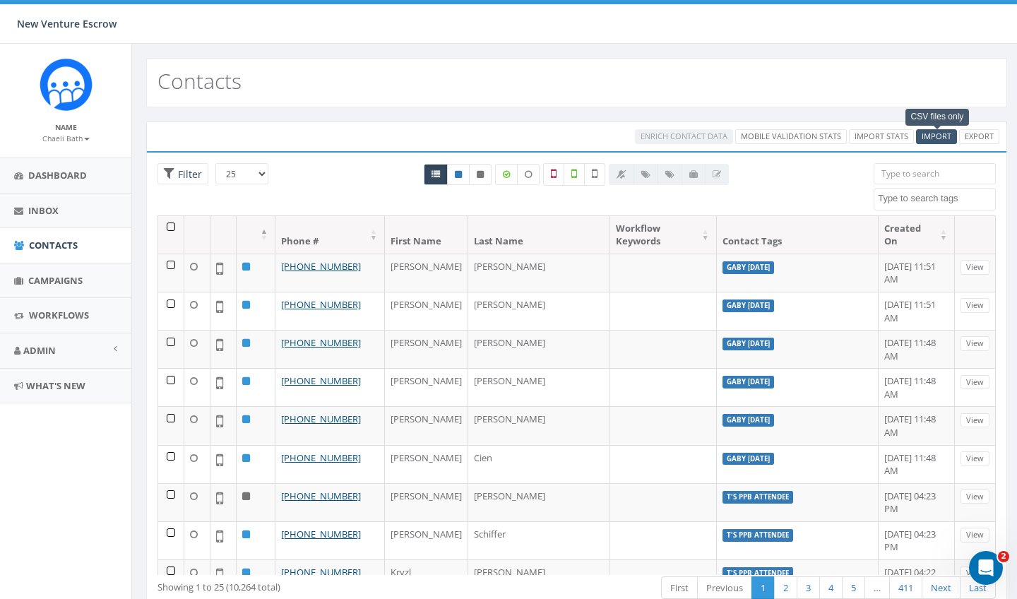
click at [941, 138] on span "Import" at bounding box center [937, 136] width 30 height 11
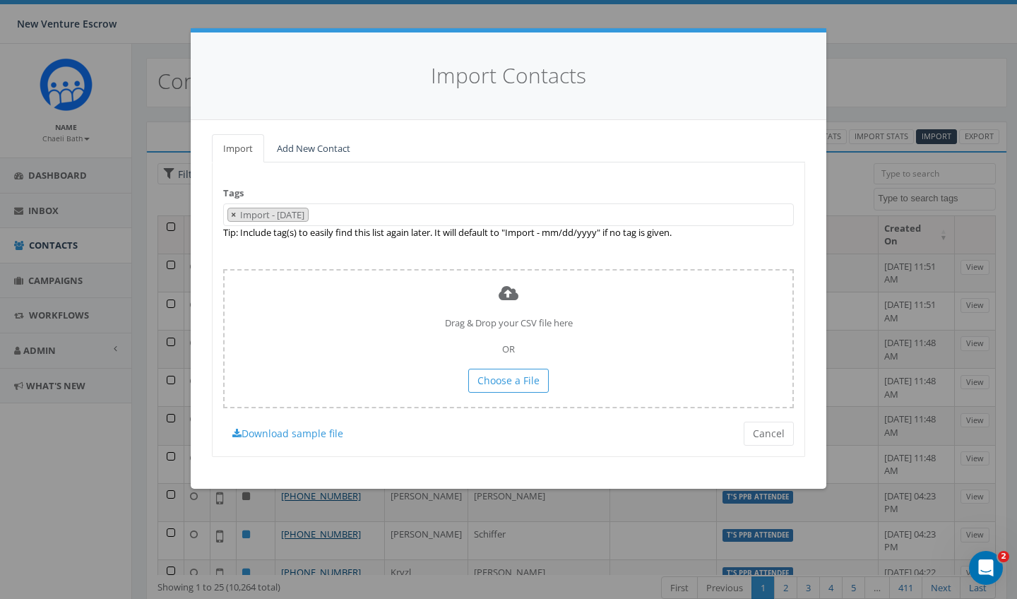
click at [235, 211] on span "×" at bounding box center [233, 214] width 5 height 13
select select
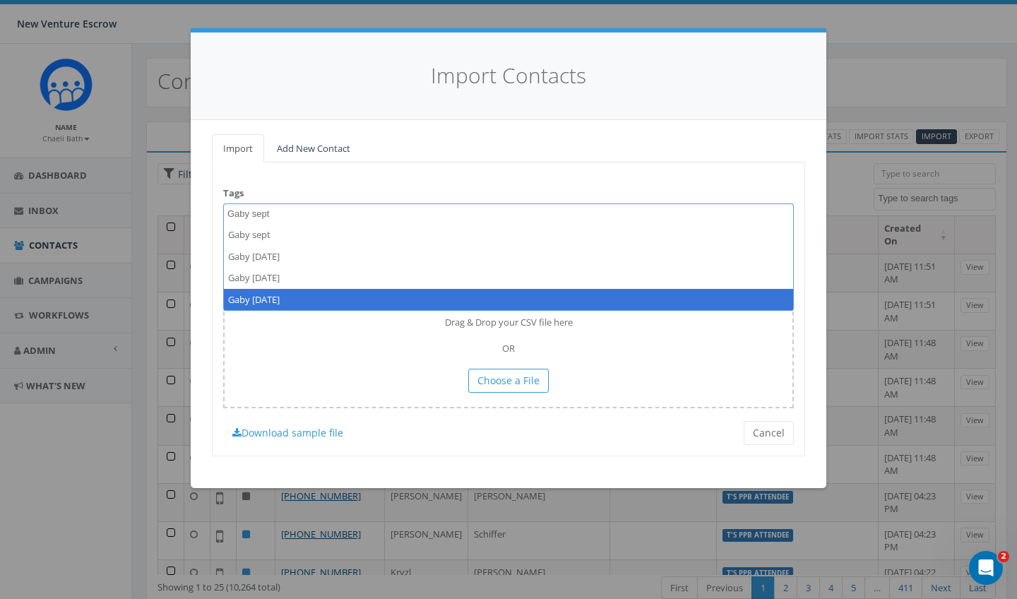
type textarea "Gaby sept"
select select "Gaby Sept 8 2025"
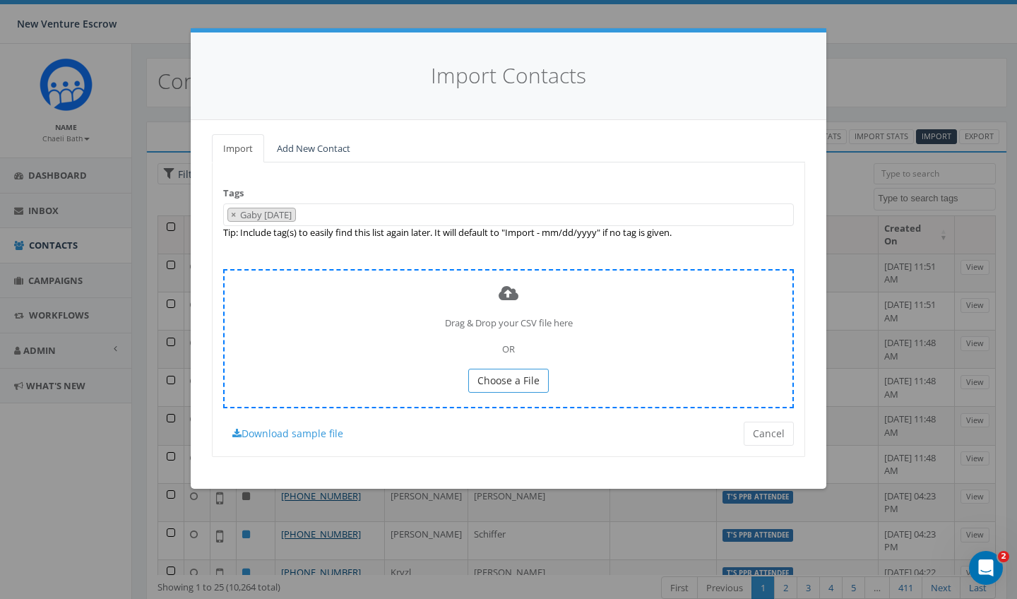
click at [531, 379] on span "Choose a File" at bounding box center [508, 380] width 62 height 13
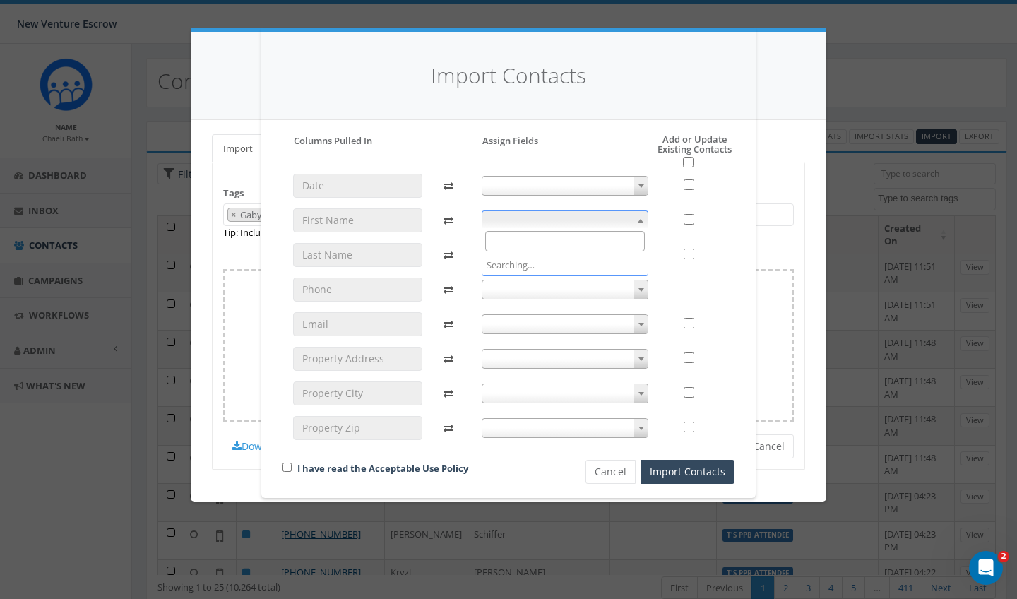
click at [560, 225] on span at bounding box center [565, 220] width 167 height 20
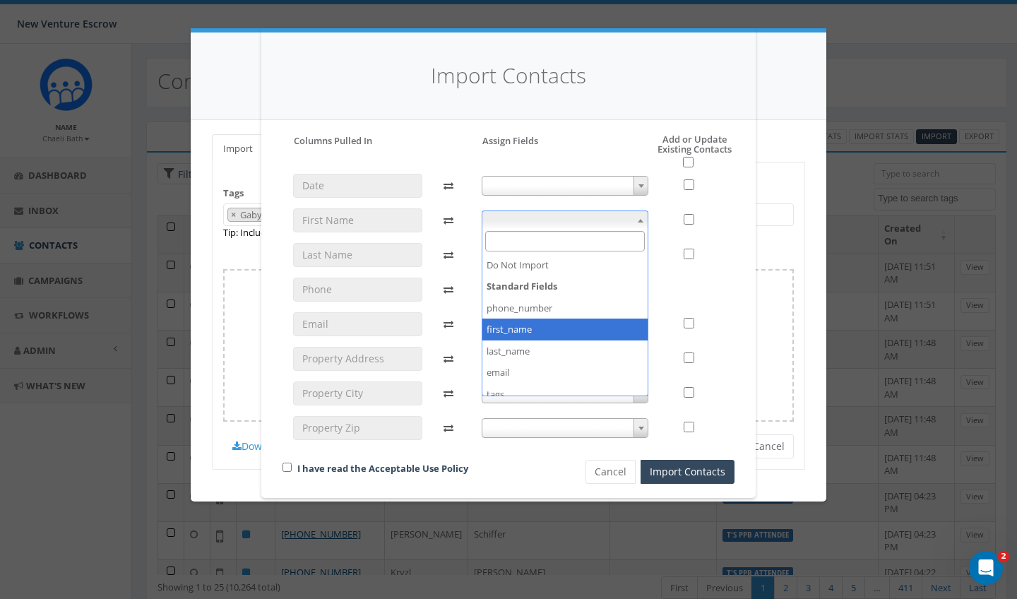
select select "first_name"
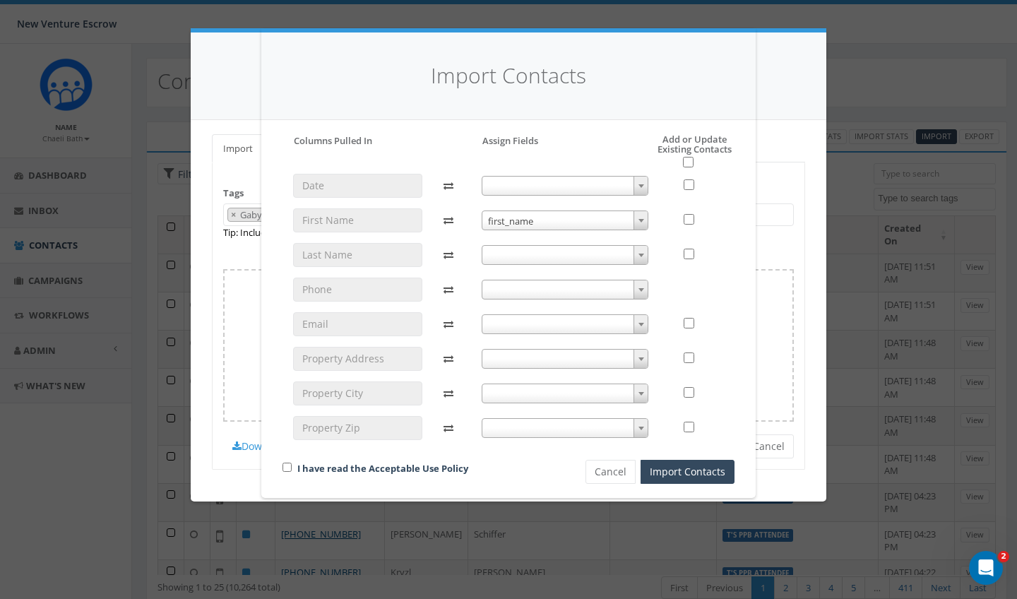
click at [522, 251] on span at bounding box center [565, 255] width 167 height 20
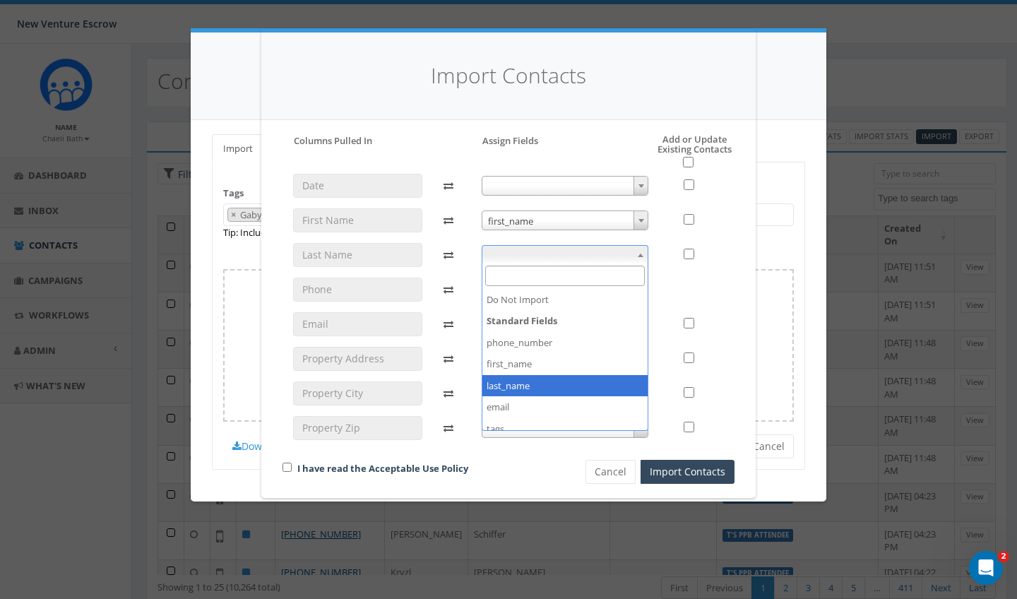
select select "last_name"
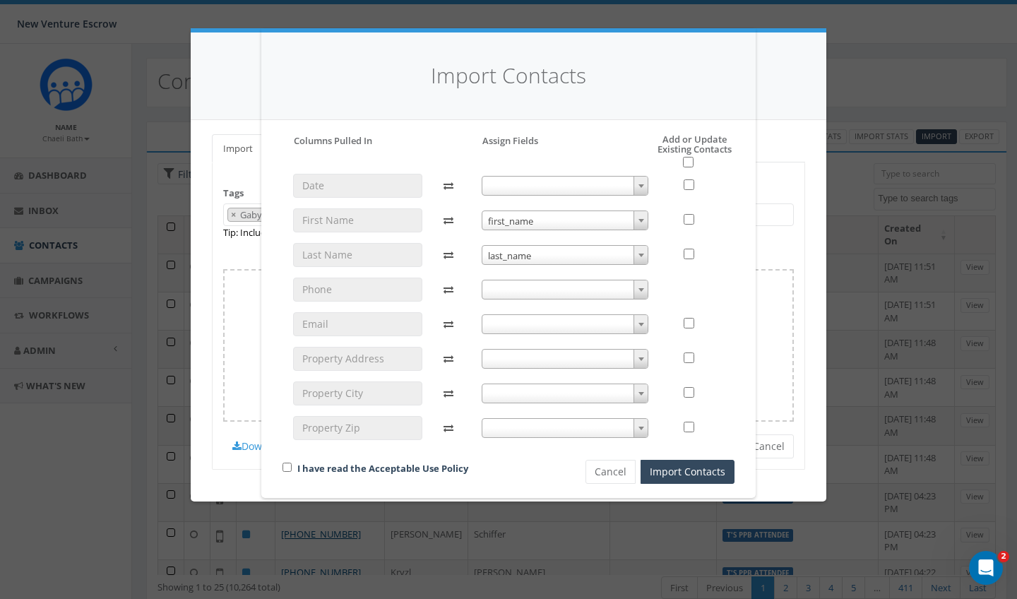
click at [510, 286] on span at bounding box center [565, 290] width 167 height 20
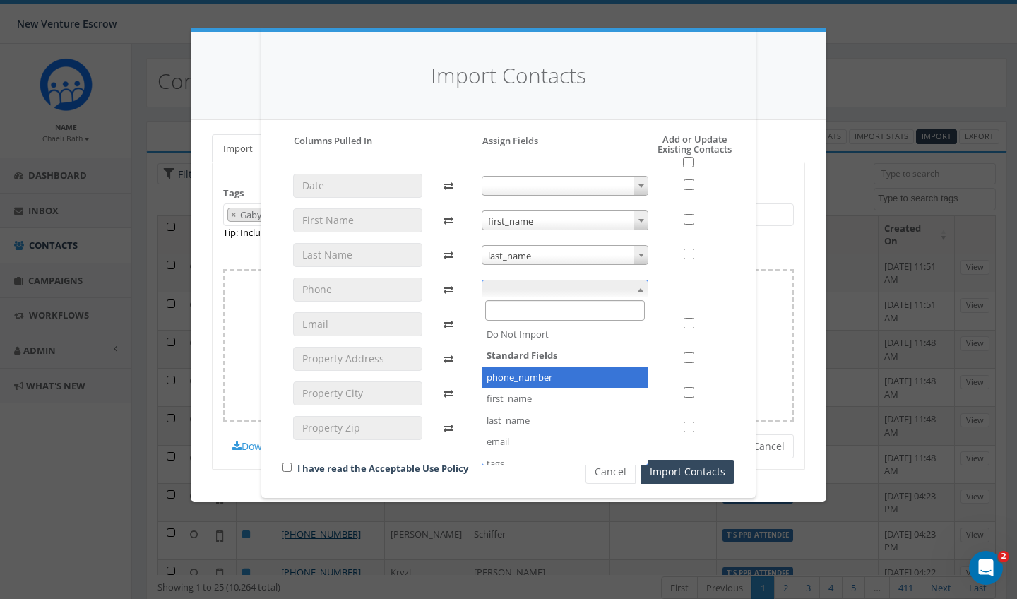
select select "phone_number"
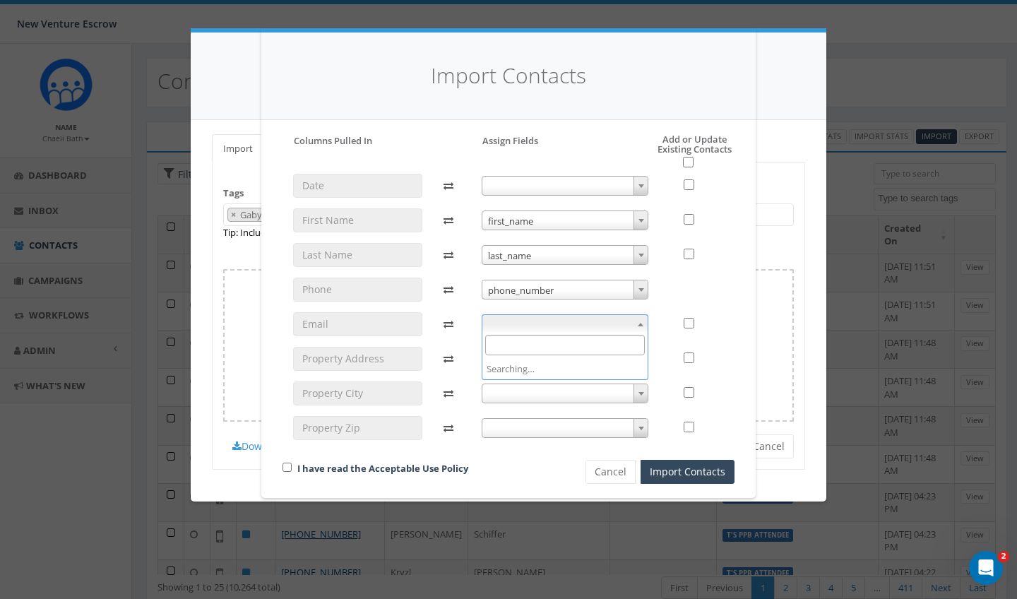
click at [509, 326] on span at bounding box center [565, 324] width 167 height 20
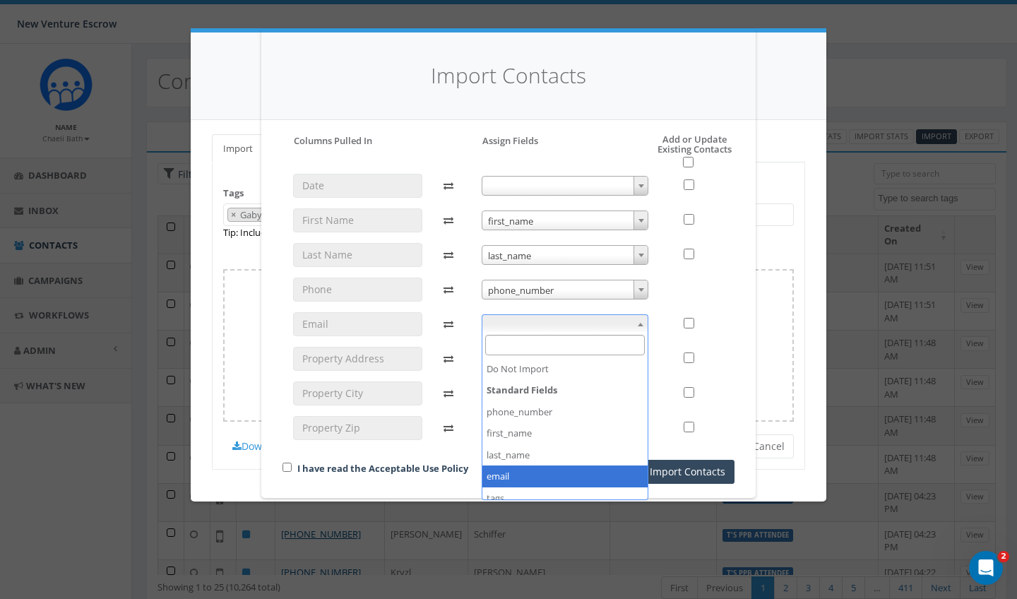
select select "email"
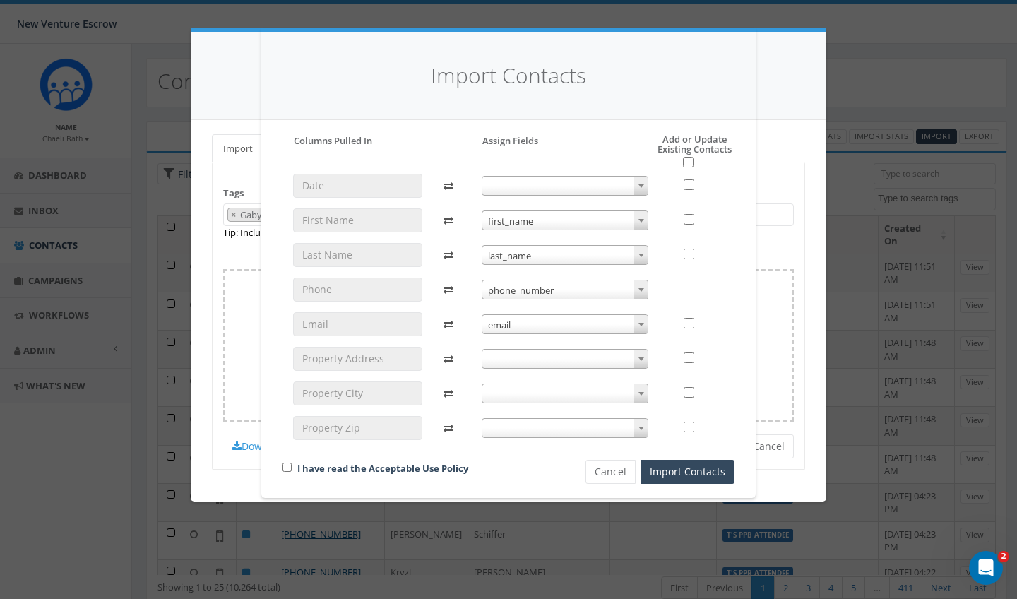
click at [505, 358] on span at bounding box center [565, 359] width 167 height 20
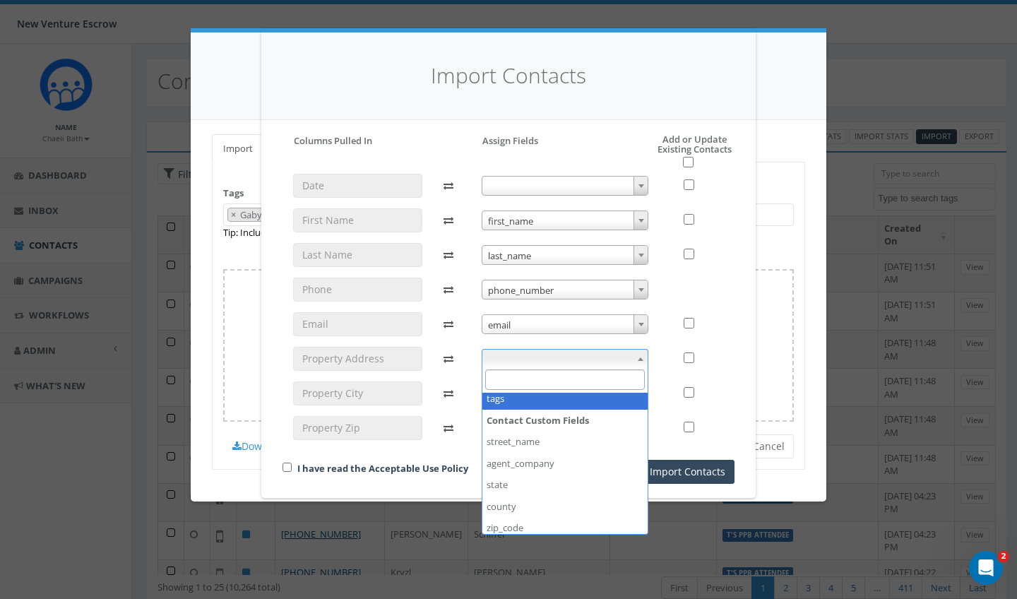
scroll to position [136, 0]
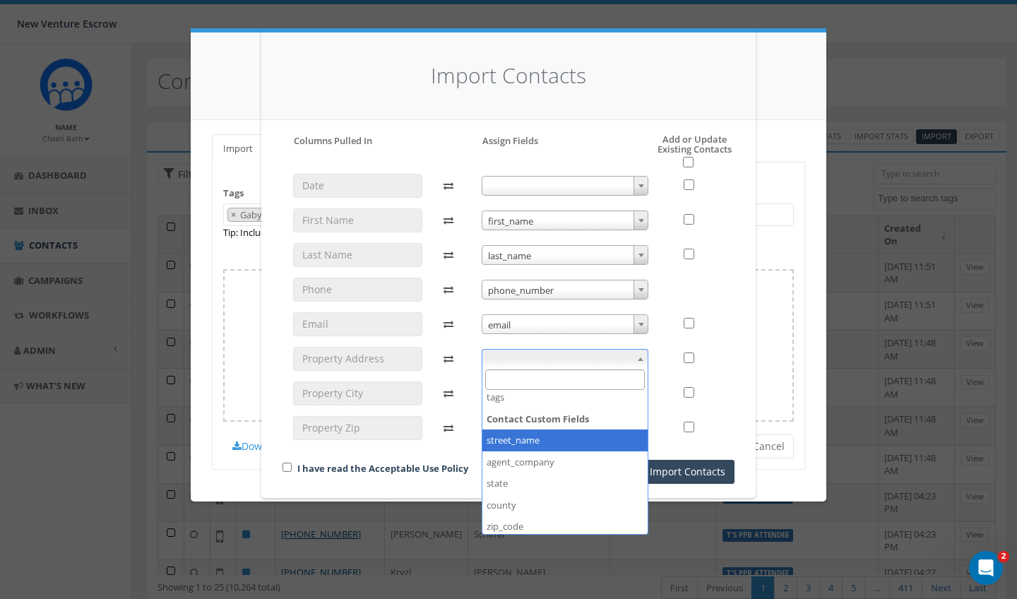
select select "street_name"
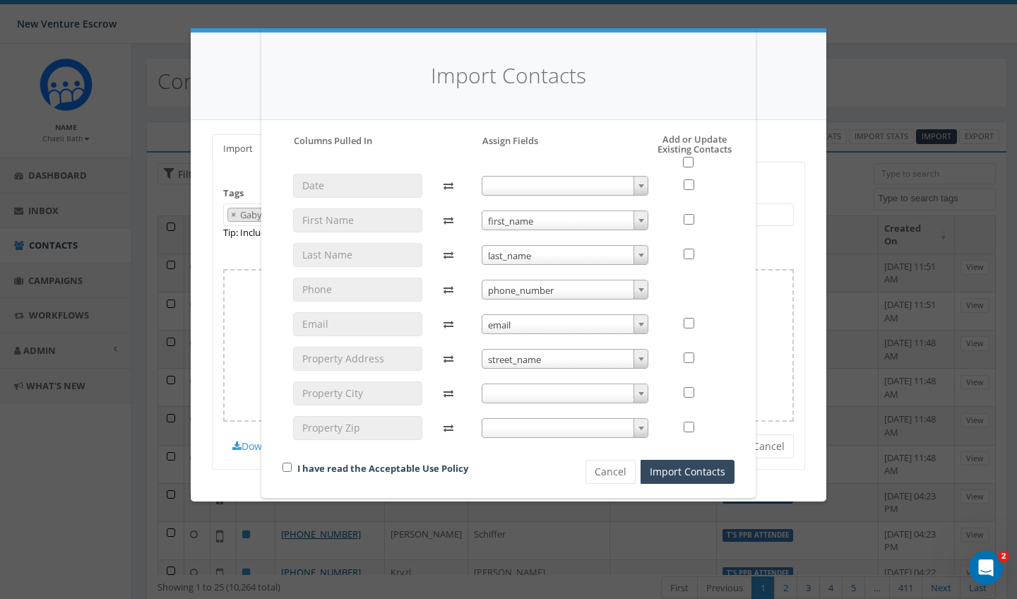
click at [514, 387] on span at bounding box center [565, 394] width 167 height 20
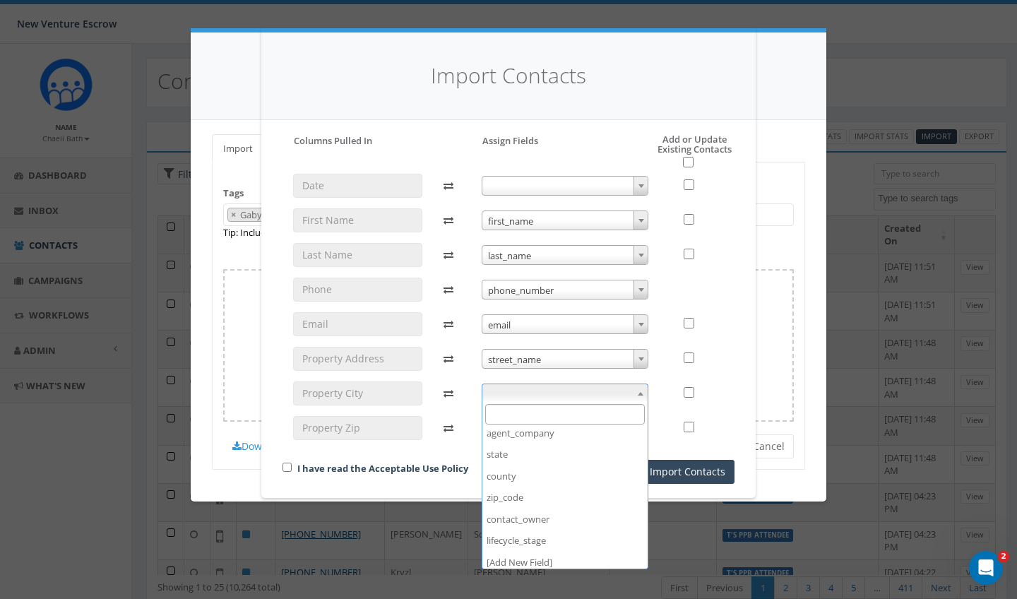
scroll to position [198, 0]
select select "county"
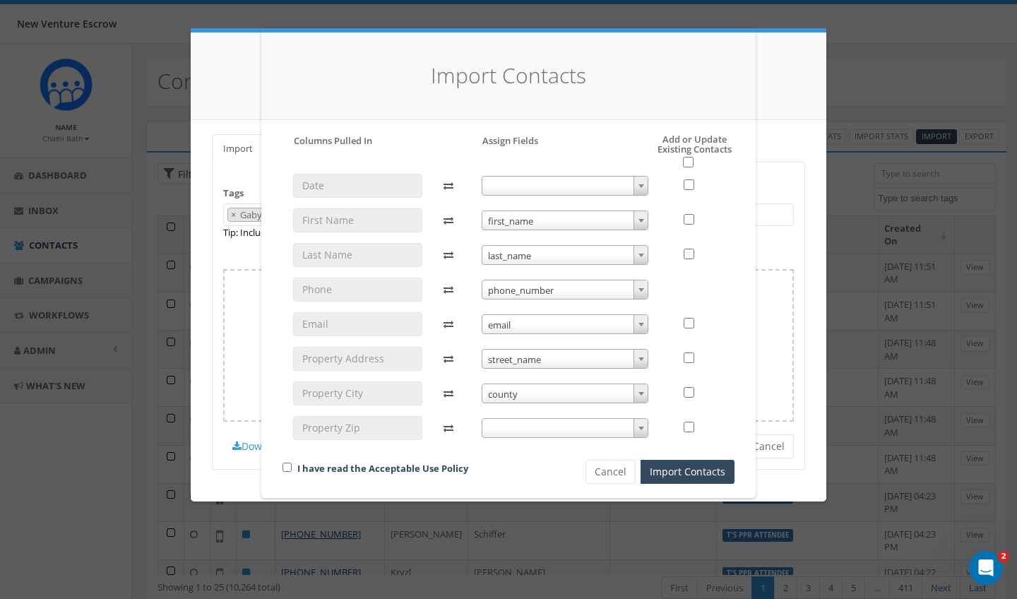
click at [506, 431] on span at bounding box center [565, 428] width 167 height 20
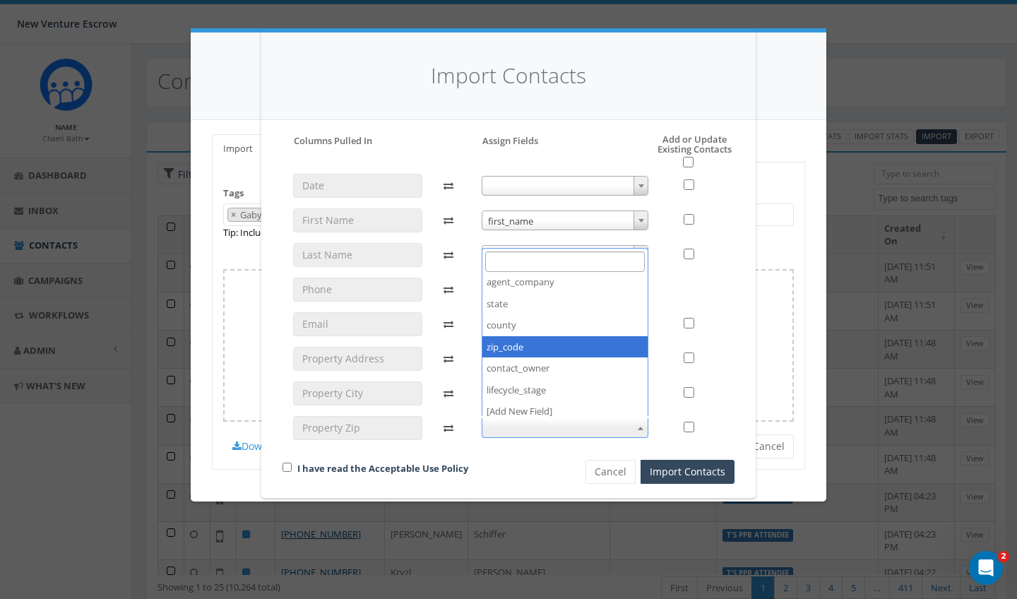
select select "zip_code"
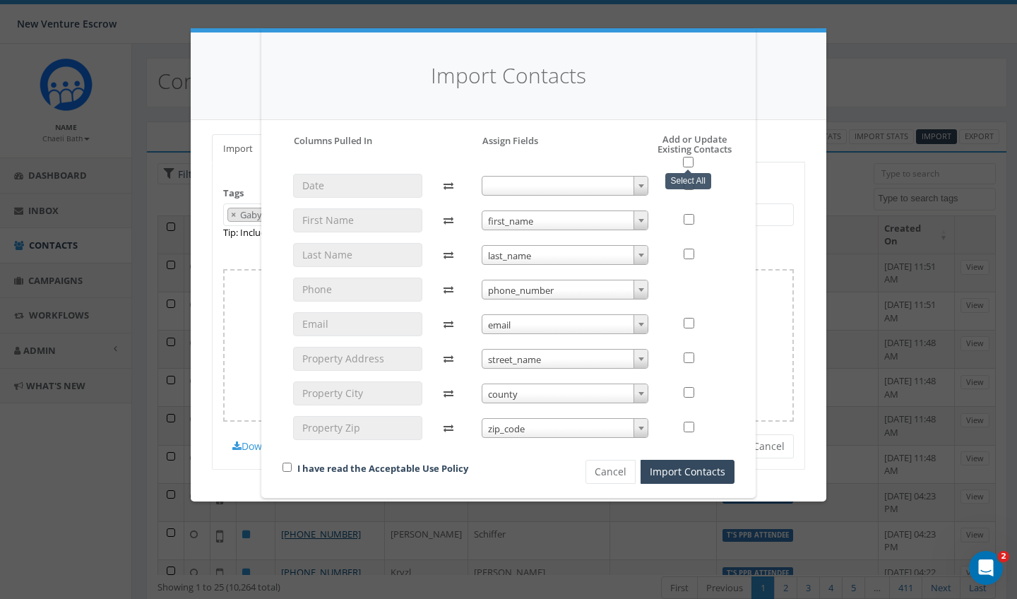
click at [693, 159] on input "checkbox" at bounding box center [688, 162] width 11 height 11
checkbox input "true"
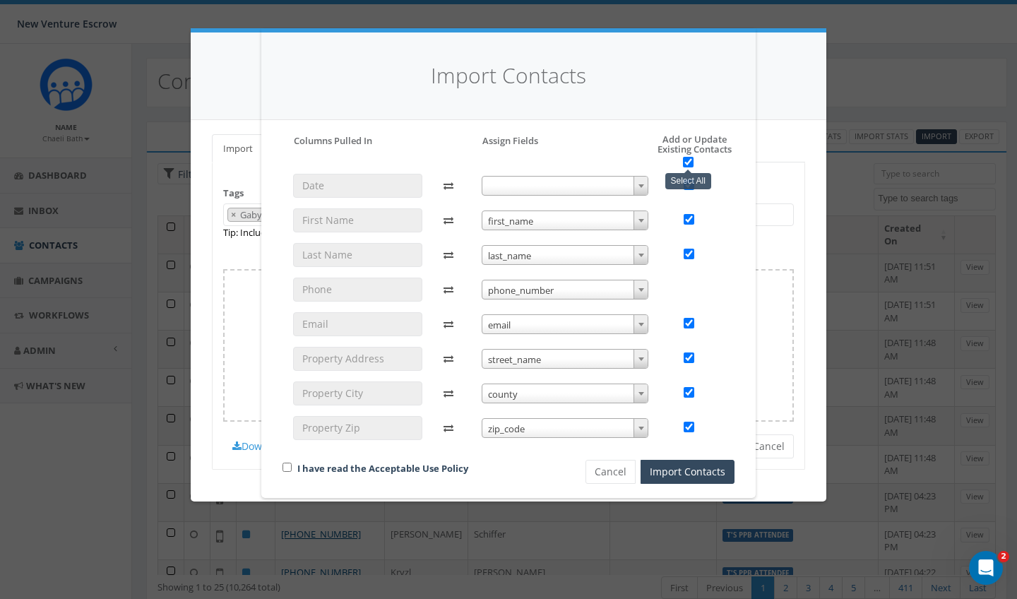
checkbox input "true"
click at [286, 468] on input "checkbox" at bounding box center [287, 467] width 9 height 9
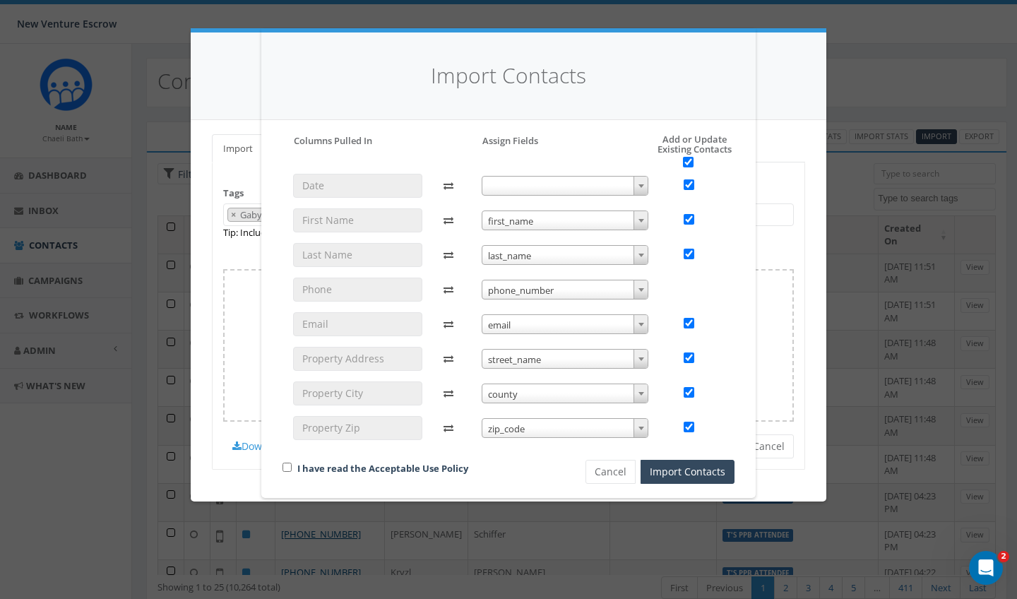
checkbox input "true"
click at [660, 470] on button "Import Contacts" at bounding box center [688, 472] width 94 height 24
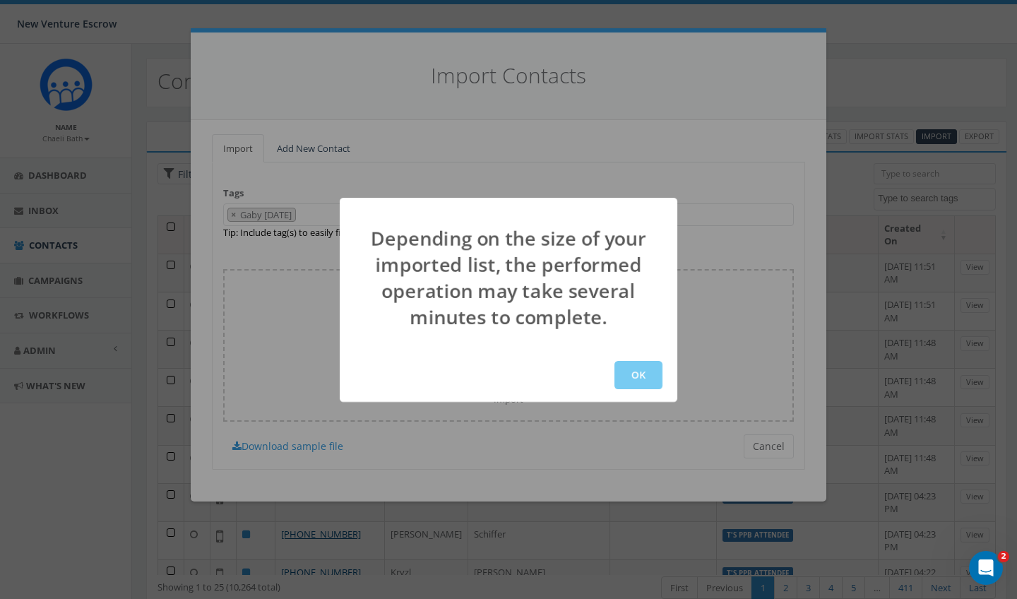
click at [642, 375] on button "OK" at bounding box center [639, 375] width 48 height 28
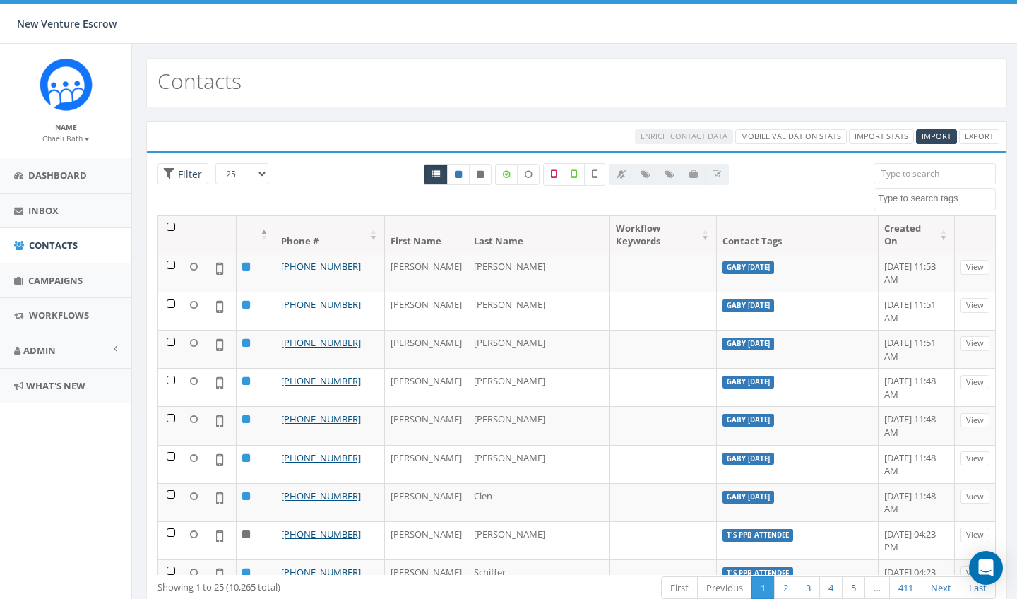
select select
click at [869, 136] on link "Import Stats" at bounding box center [881, 136] width 65 height 15
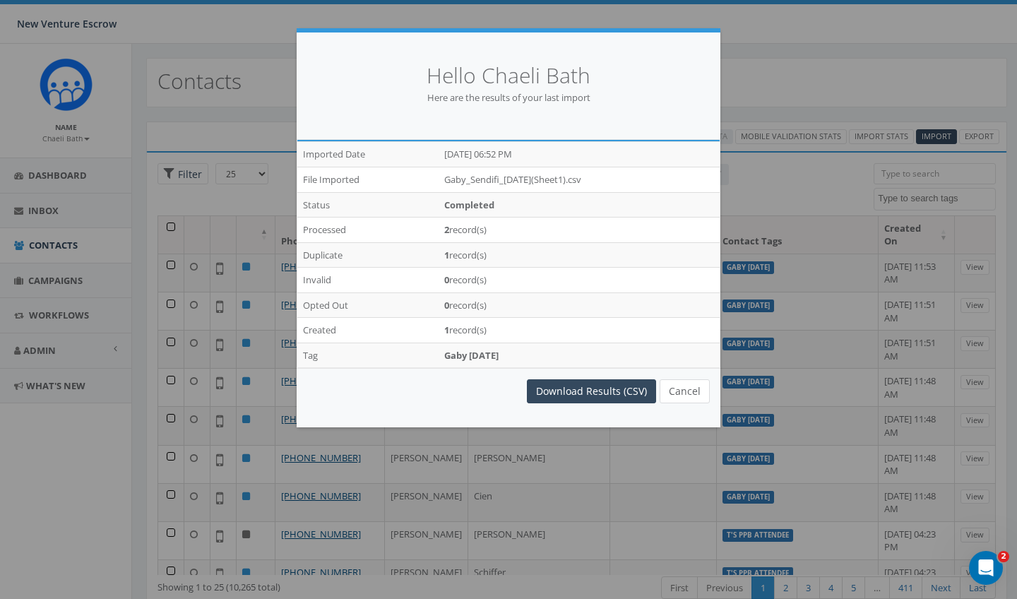
click at [692, 393] on button "Cancel" at bounding box center [685, 391] width 50 height 24
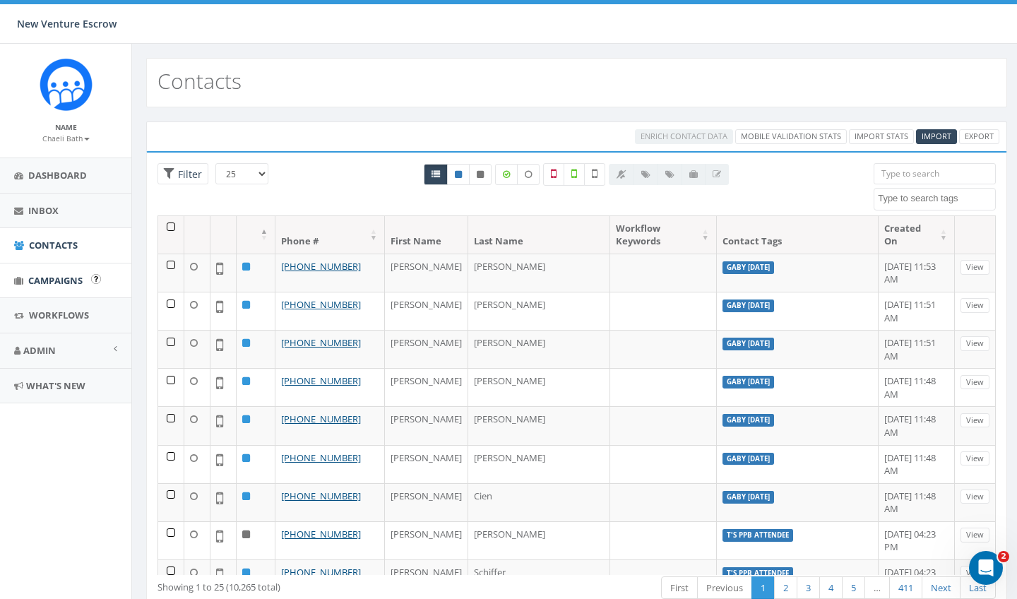
click at [47, 278] on span "Campaigns" at bounding box center [55, 280] width 54 height 13
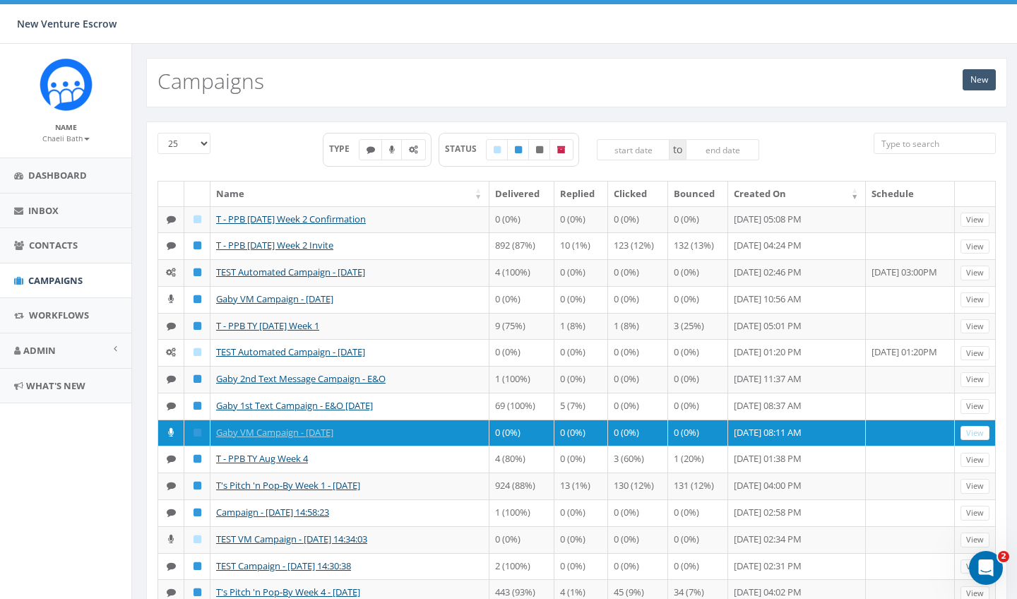
click at [971, 80] on link "New" at bounding box center [979, 79] width 33 height 21
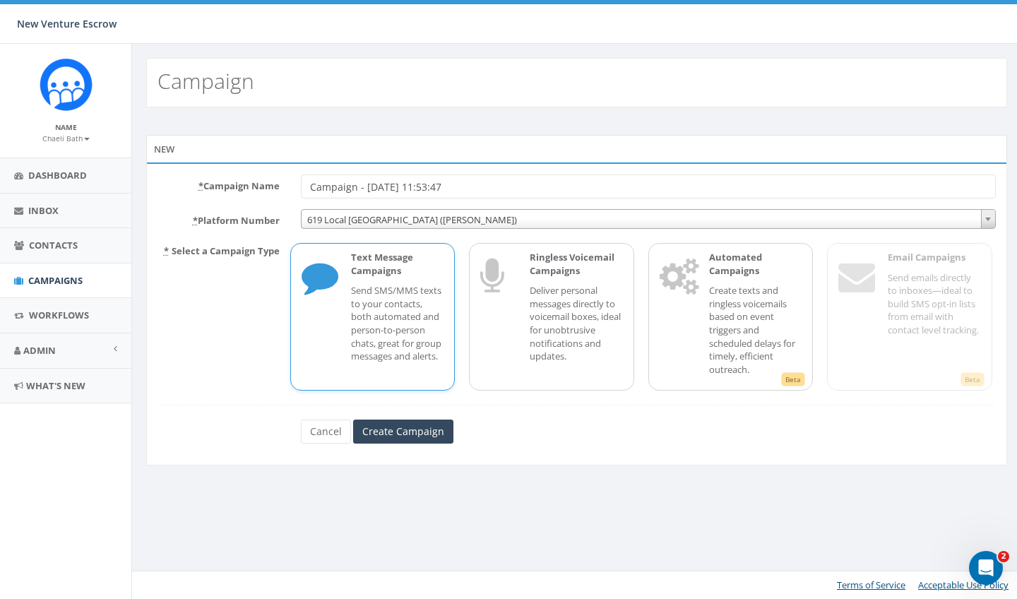
click at [509, 222] on span "619 Local [GEOGRAPHIC_DATA] ([PERSON_NAME])" at bounding box center [649, 220] width 694 height 20
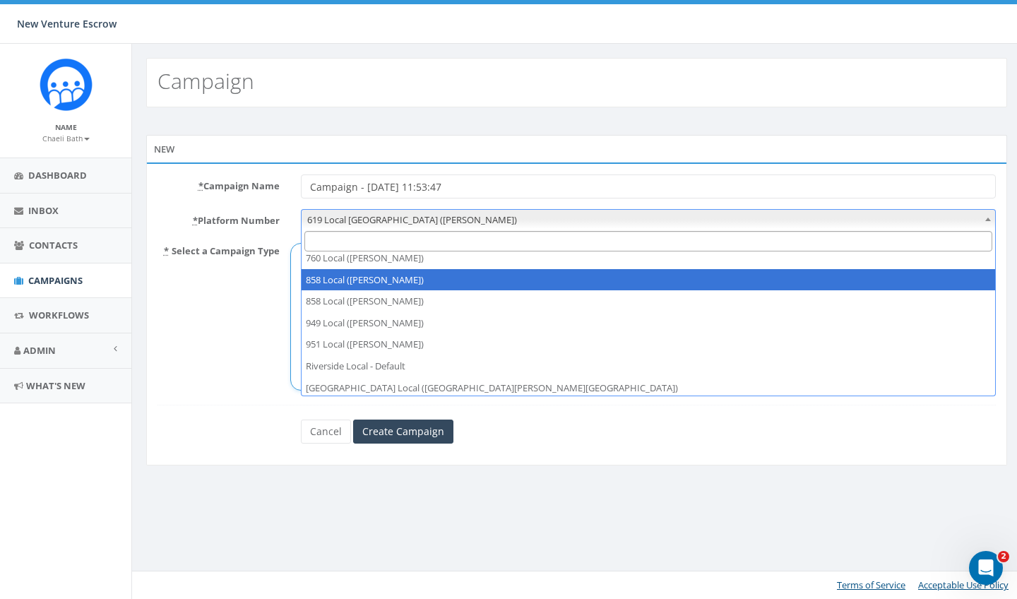
scroll to position [28, 0]
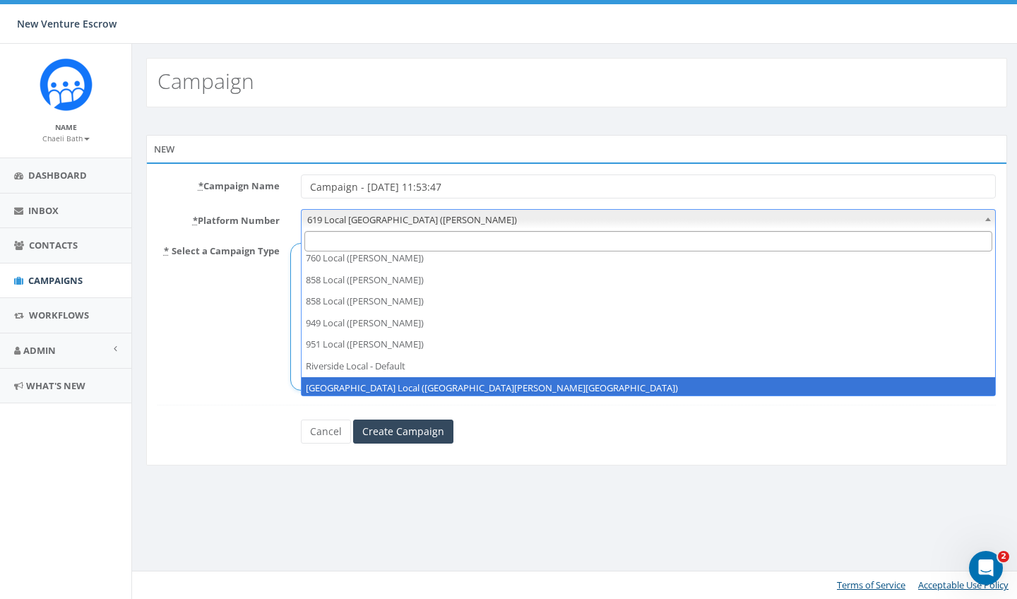
select select "6964756"
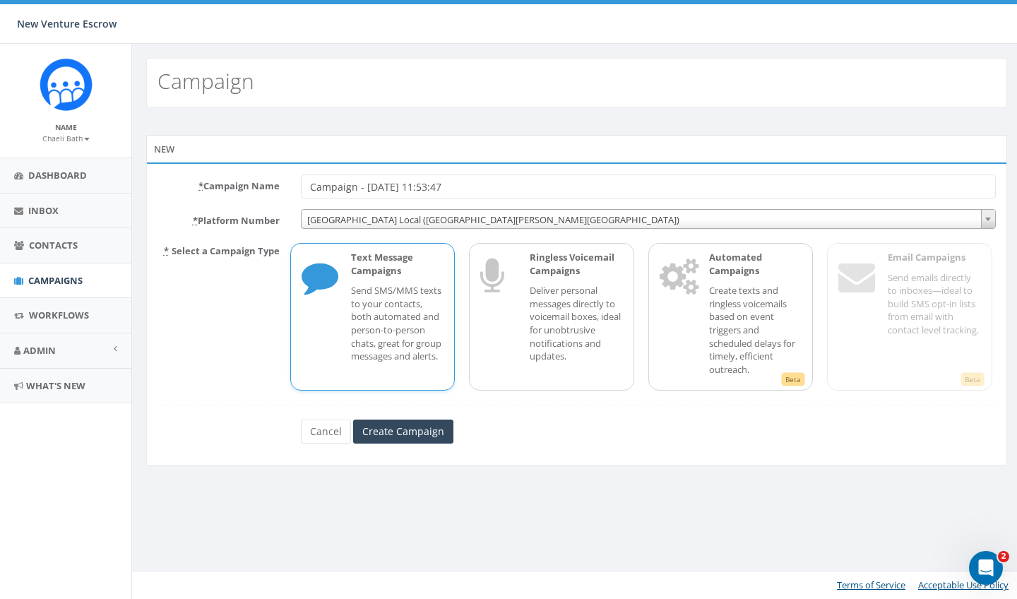
click at [311, 186] on input "Campaign - [DATE] 11:53:47" at bounding box center [648, 186] width 695 height 24
drag, startPoint x: 512, startPoint y: 182, endPoint x: 473, endPoint y: 184, distance: 38.9
click at [473, 184] on input "Gaby VM Campaign - [DATE] 11:53:47" at bounding box center [648, 186] width 695 height 24
type input "Gaby VM Campaign - [DATE]"
click at [550, 319] on p "Deliver personal messages directly to voicemail boxes, ideal for unobtrusive no…" at bounding box center [576, 323] width 93 height 78
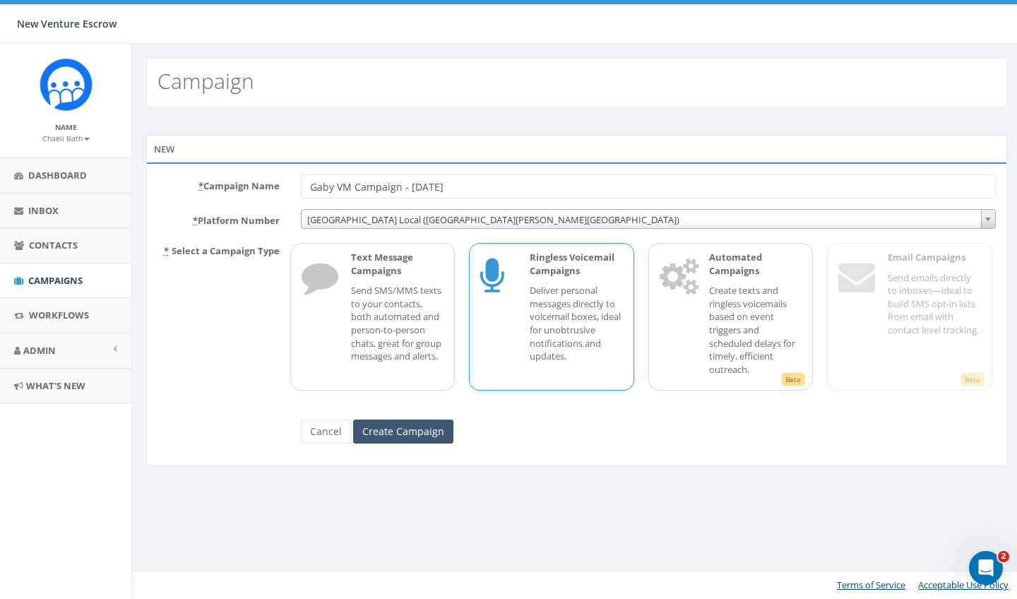
click at [391, 431] on input "Create Campaign" at bounding box center [403, 432] width 100 height 24
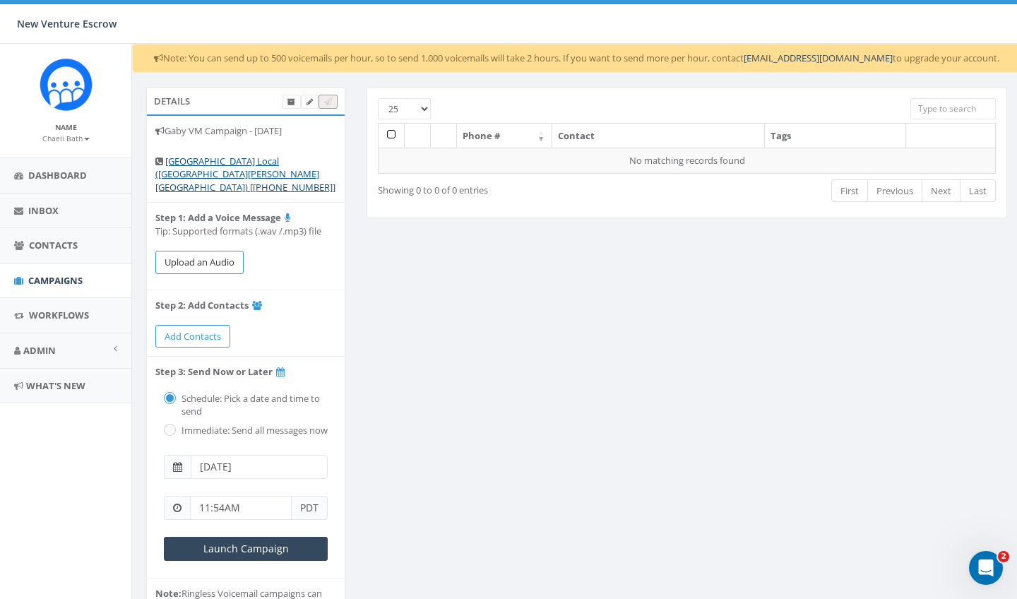
click at [216, 251] on button "Upload an Audio" at bounding box center [199, 262] width 88 height 23
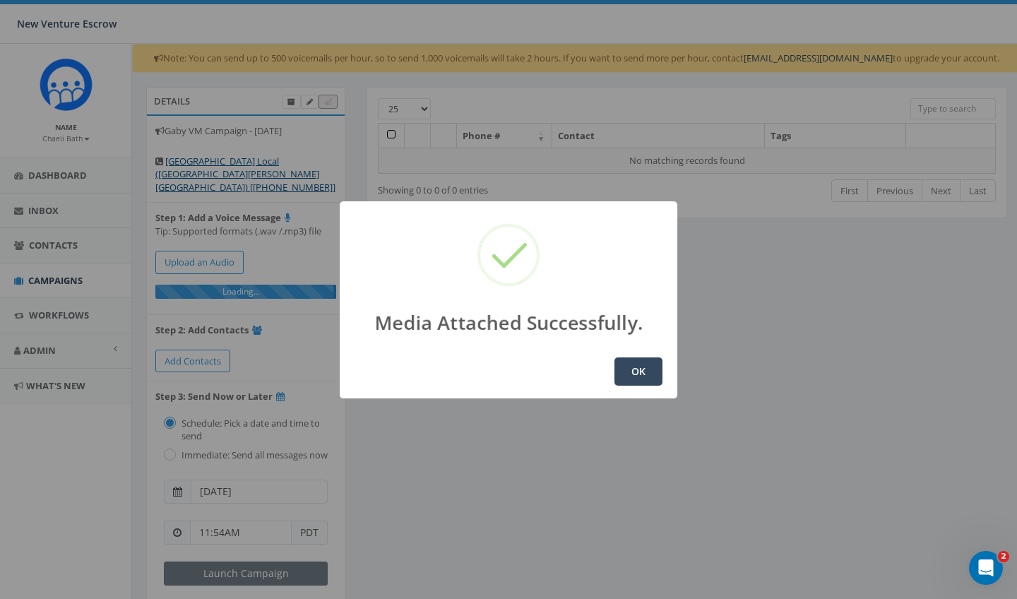
click at [645, 374] on button "OK" at bounding box center [639, 371] width 48 height 28
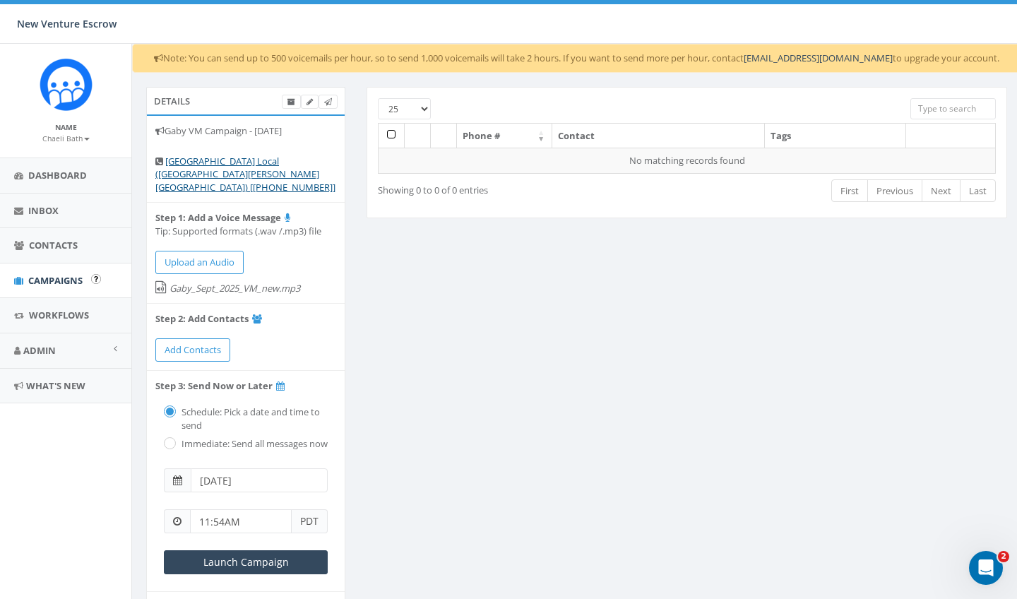
click at [47, 282] on span "Campaigns" at bounding box center [55, 280] width 54 height 13
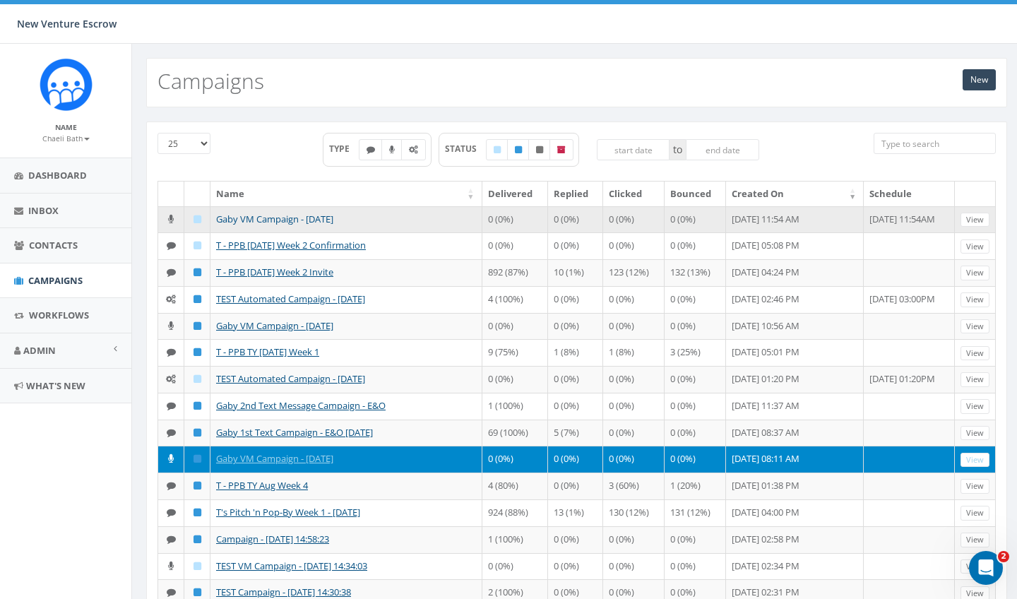
click at [291, 218] on link "Gaby VM Campaign - [DATE]" at bounding box center [274, 219] width 117 height 13
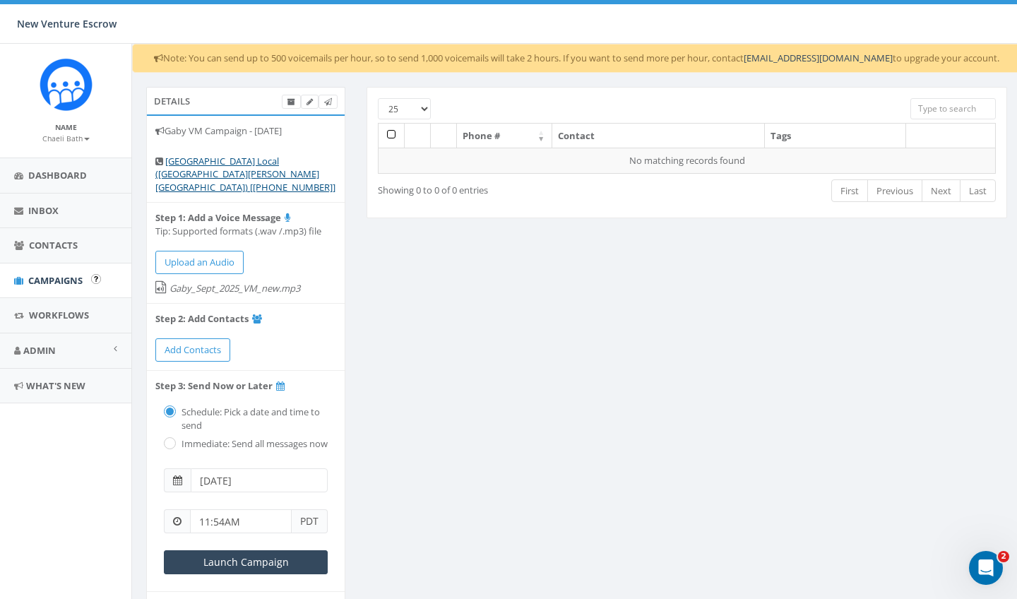
click at [59, 285] on link "Campaigns" at bounding box center [65, 280] width 131 height 35
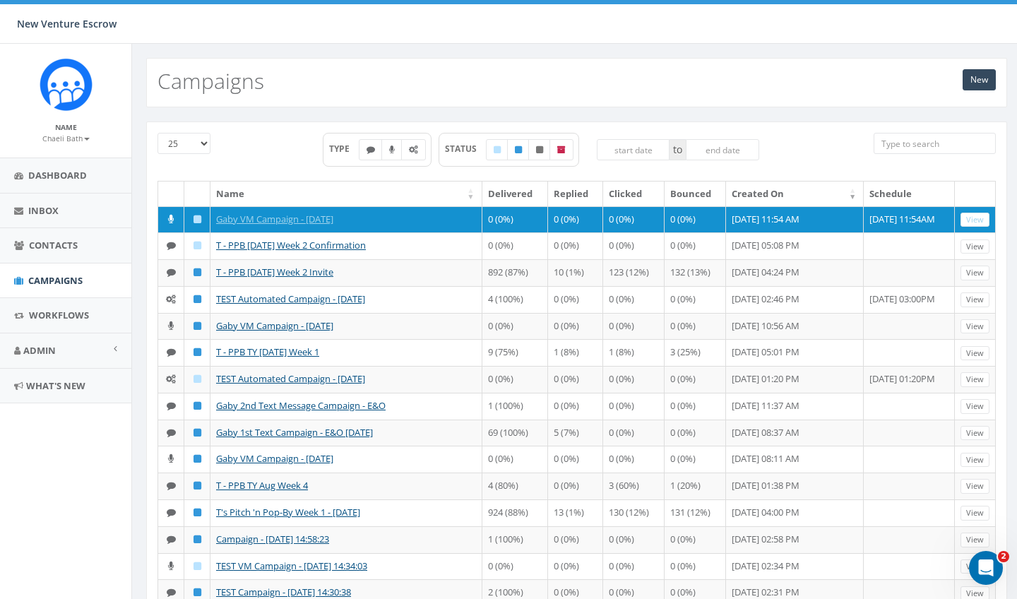
click at [53, 139] on small "Chaeli Bath" at bounding box center [65, 138] width 47 height 10
click at [49, 174] on link "Sign Out" at bounding box center [71, 178] width 112 height 18
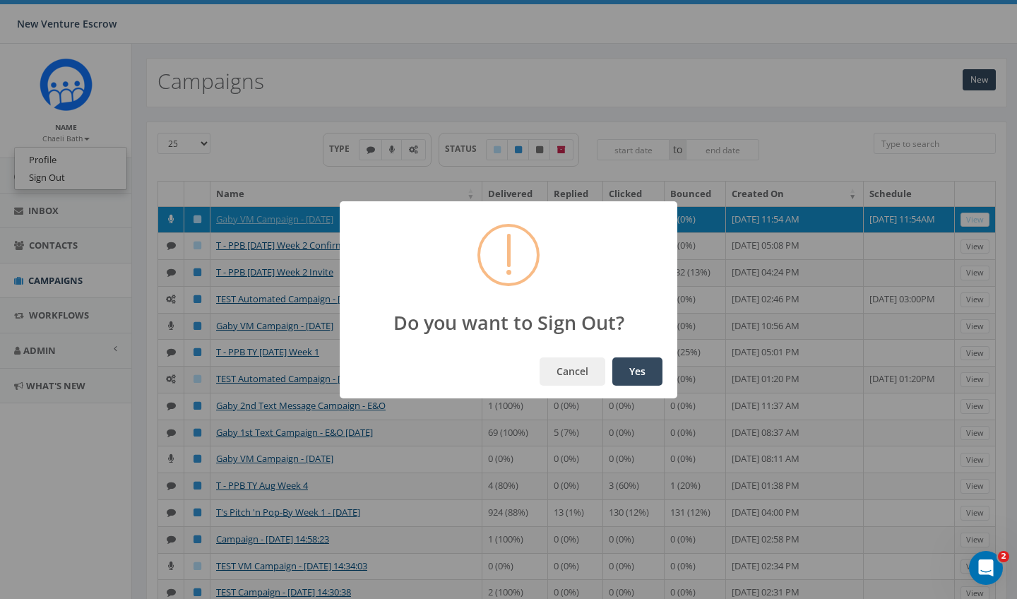
click at [652, 375] on button "Yes" at bounding box center [637, 371] width 50 height 28
